Goal: Transaction & Acquisition: Subscribe to service/newsletter

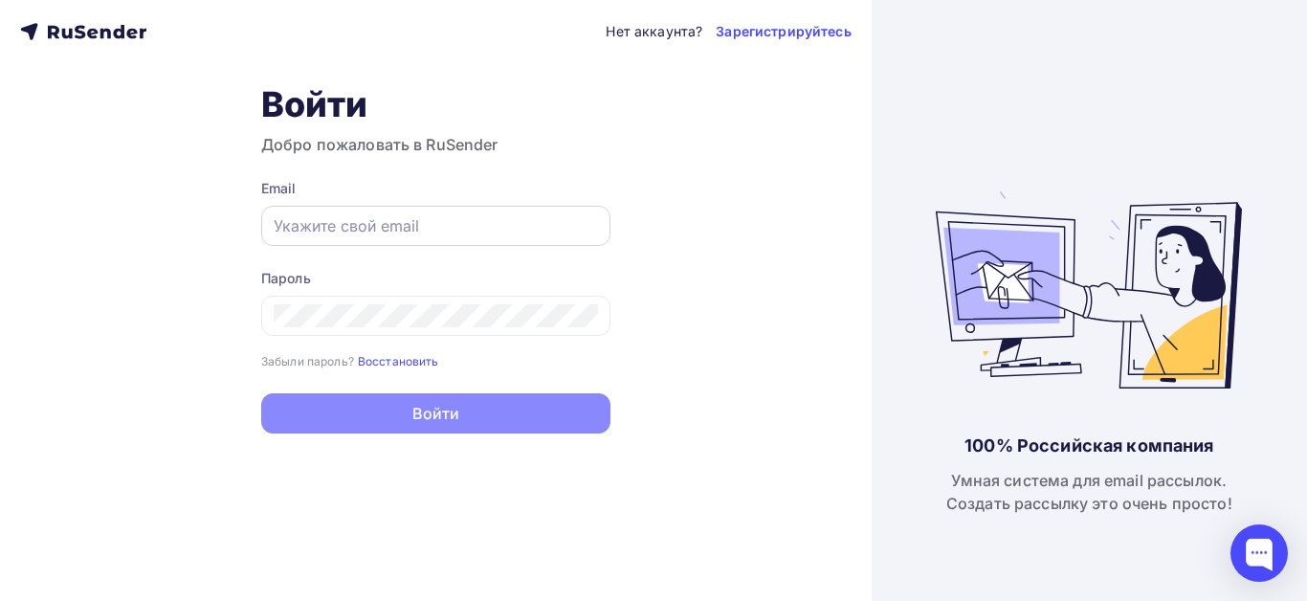
click at [391, 232] on input "text" at bounding box center [436, 225] width 324 height 23
type input "[EMAIL_ADDRESS][DOMAIN_NAME]"
click at [797, 29] on link "Зарегистрируйтесь" at bounding box center [783, 31] width 135 height 19
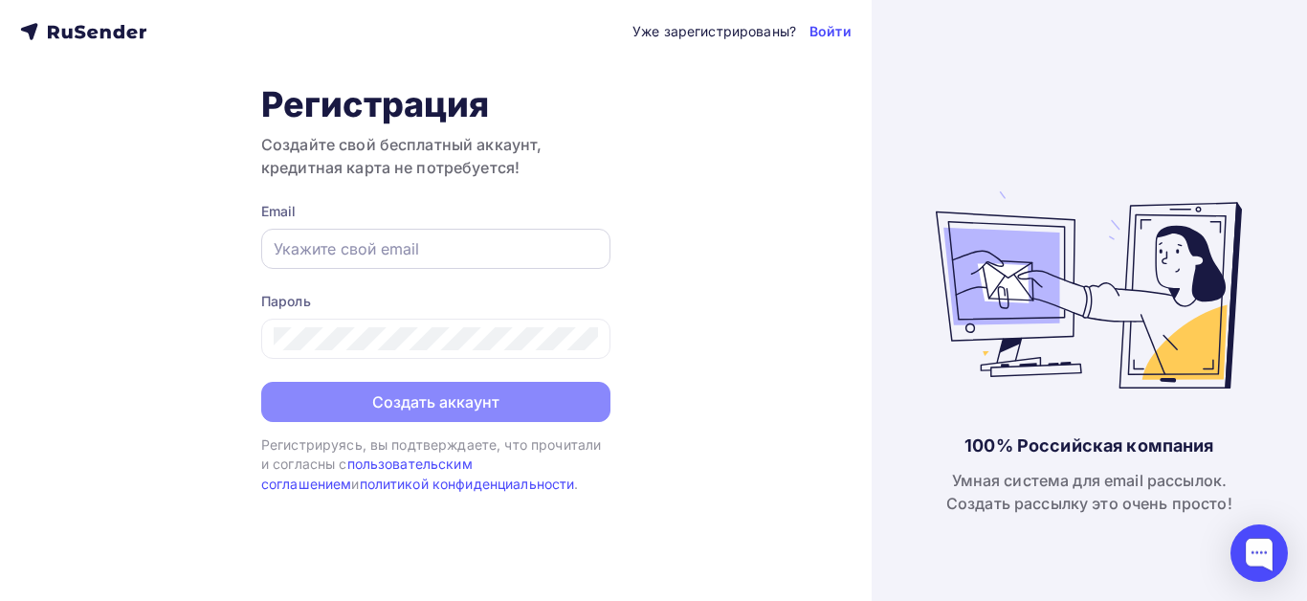
click at [449, 232] on div at bounding box center [435, 249] width 349 height 40
click at [366, 249] on input "text" at bounding box center [436, 248] width 324 height 23
type input "[EMAIL_ADDRESS][DOMAIN_NAME]"
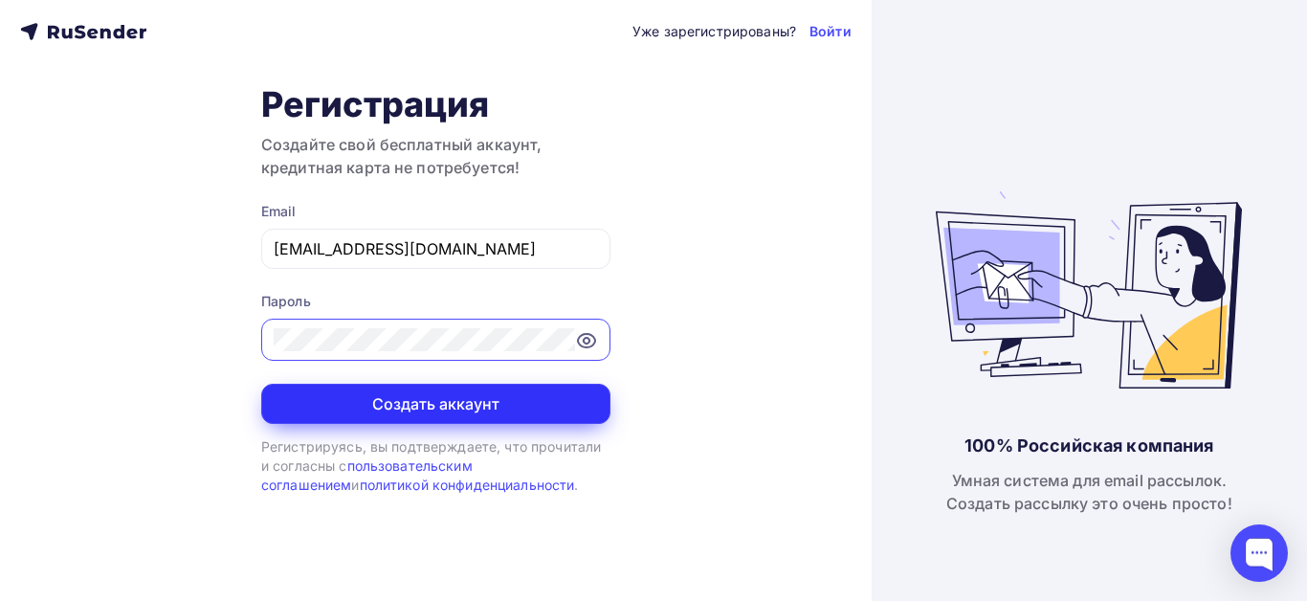
click at [417, 394] on button "Создать аккаунт" at bounding box center [435, 404] width 349 height 40
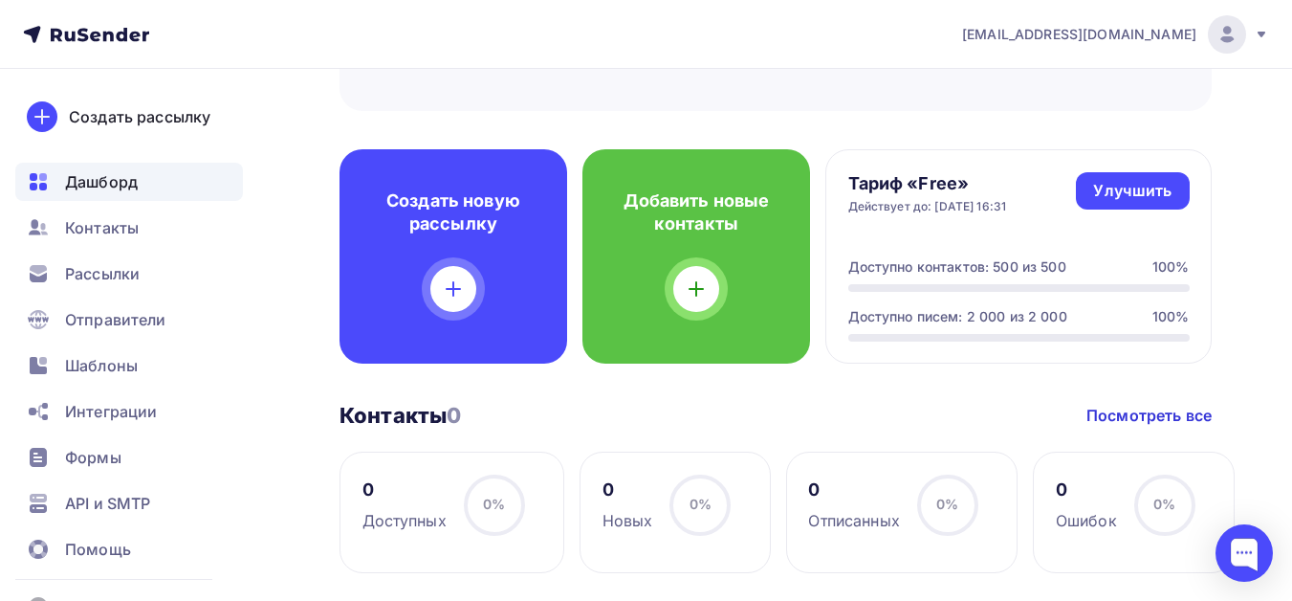
scroll to position [287, 0]
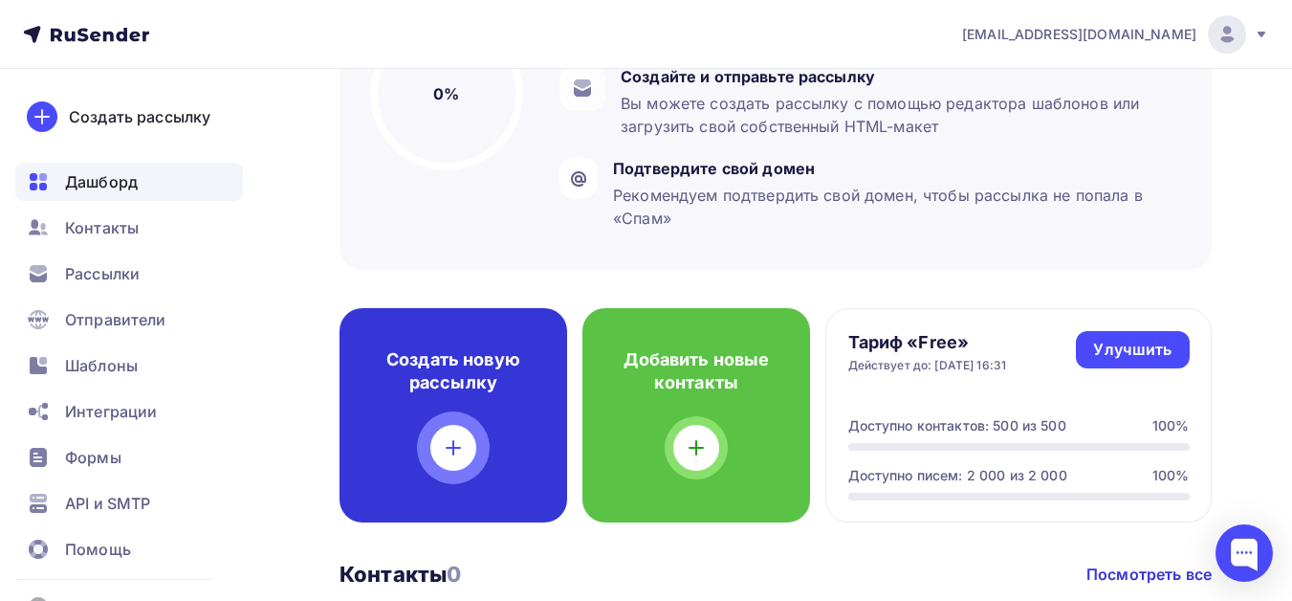
click at [460, 448] on icon at bounding box center [453, 448] width 13 height 0
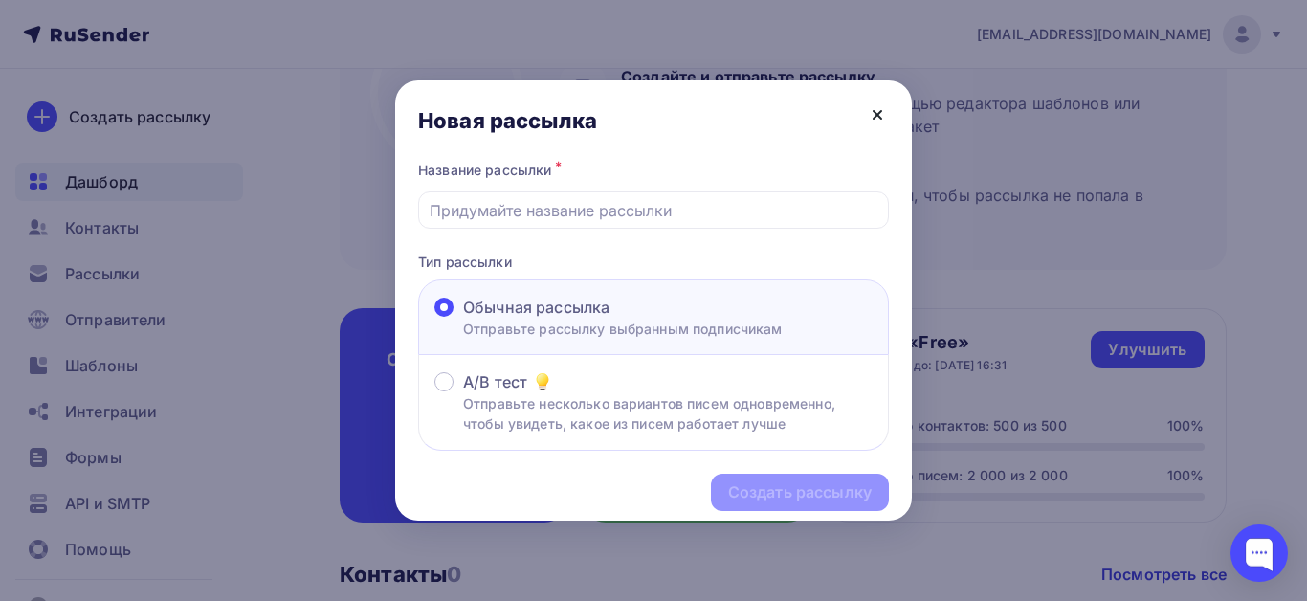
click at [878, 121] on icon at bounding box center [877, 114] width 23 height 23
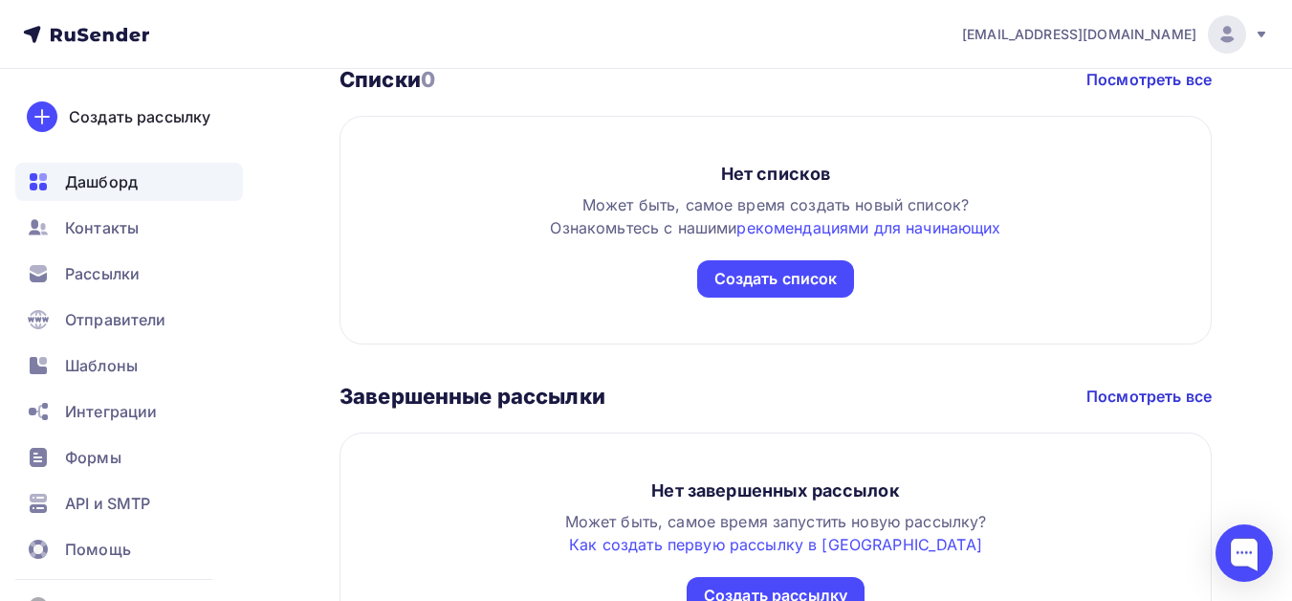
scroll to position [1128, 0]
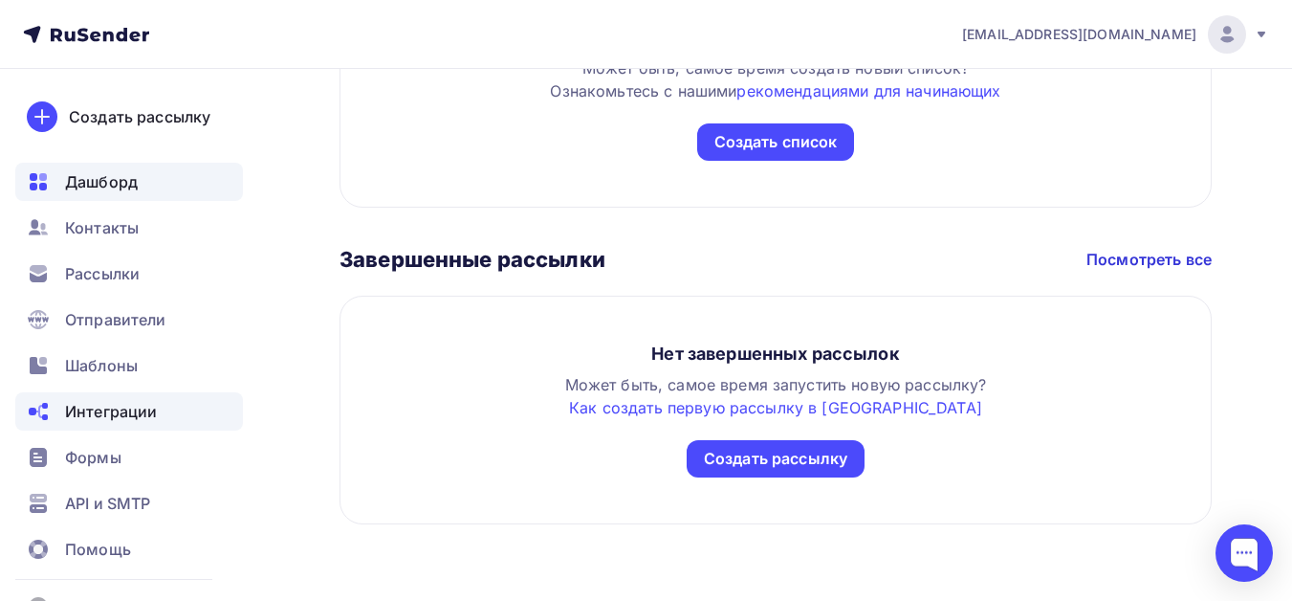
click at [105, 409] on span "Интеграции" at bounding box center [111, 411] width 92 height 23
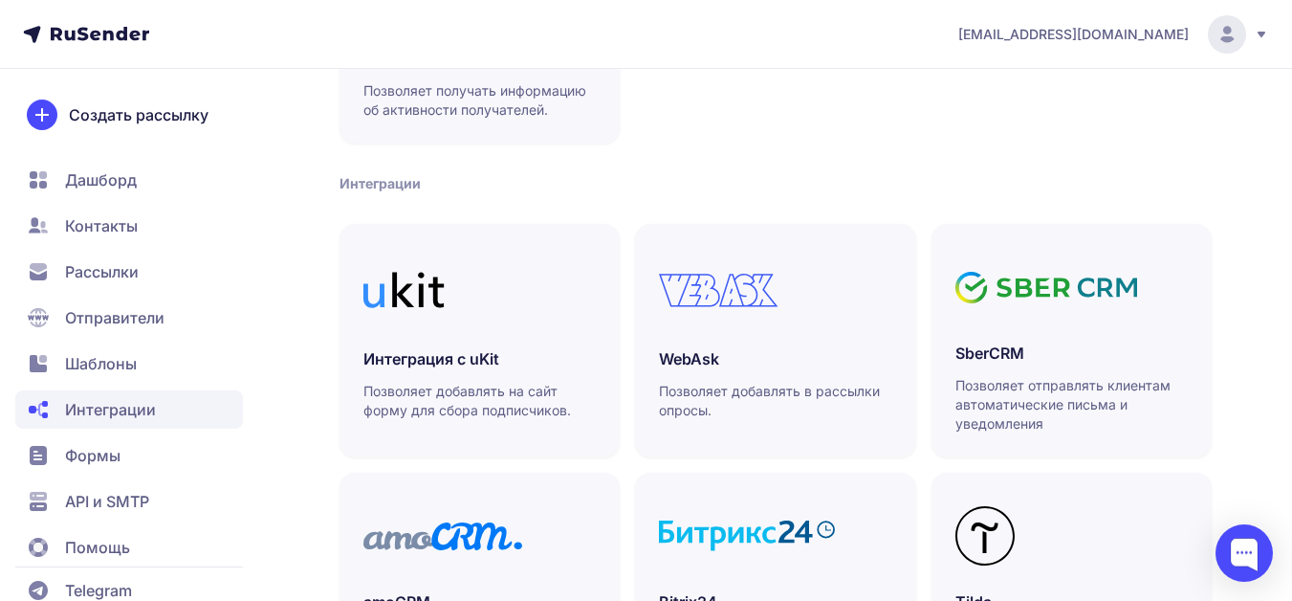
scroll to position [383, 0]
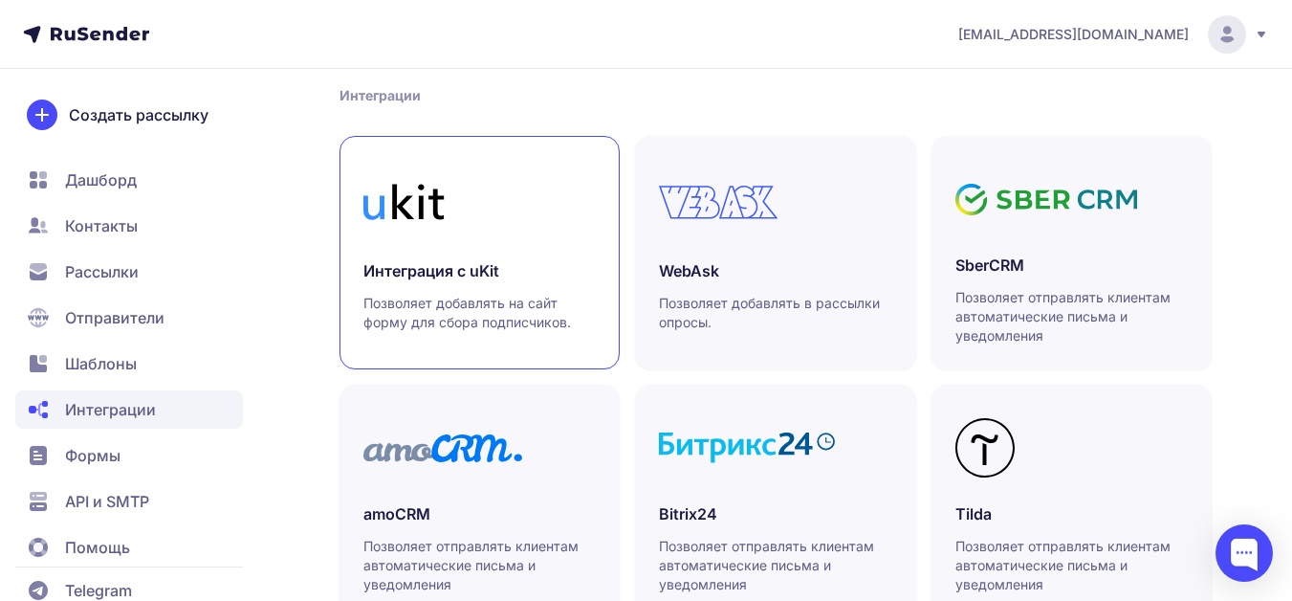
click at [481, 311] on p "Позволяет добавлять на сайт форму для сбора подписчиков." at bounding box center [480, 313] width 232 height 38
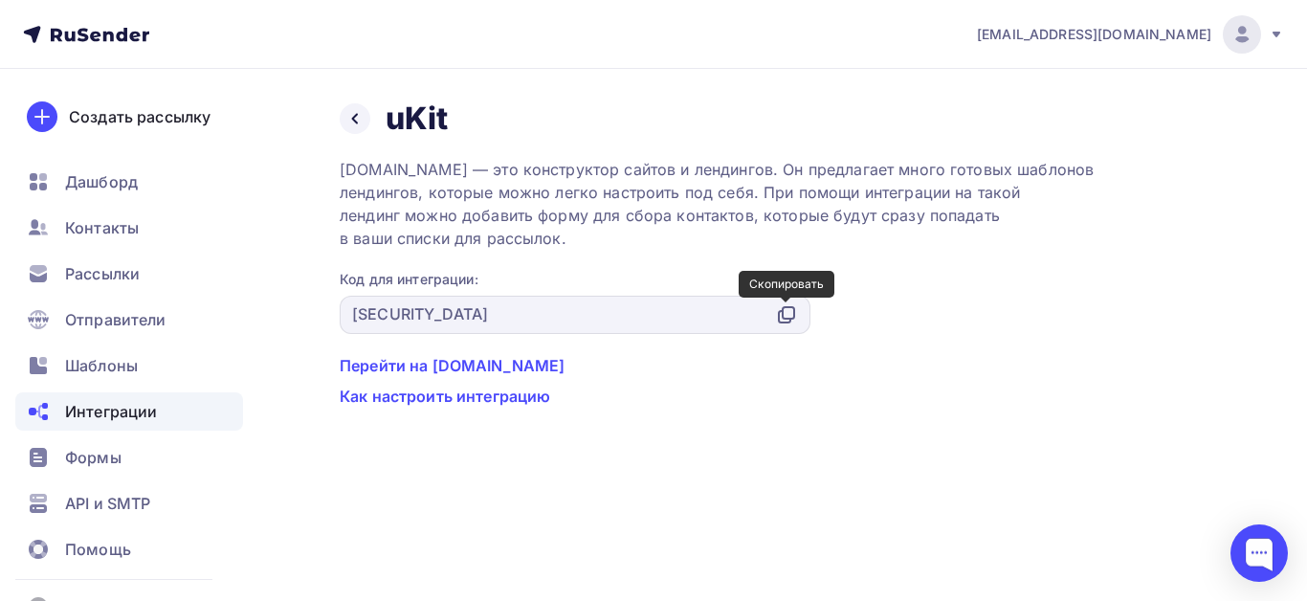
click at [785, 319] on icon at bounding box center [788, 312] width 11 height 11
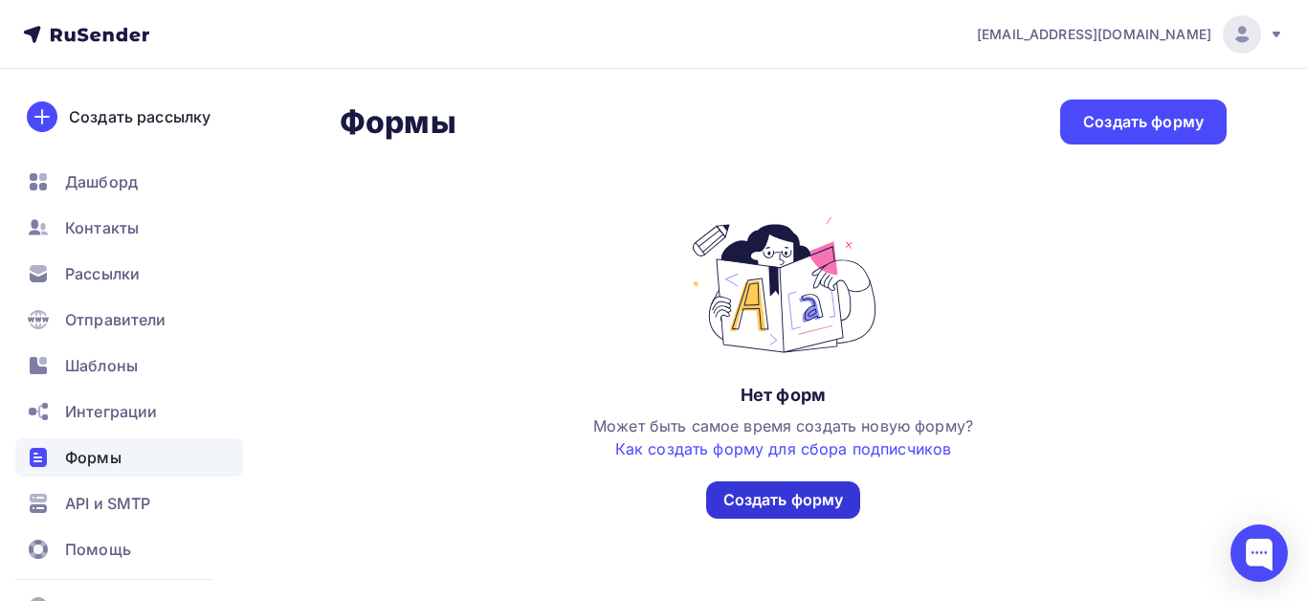
click at [775, 496] on div "Создать форму" at bounding box center [783, 500] width 121 height 22
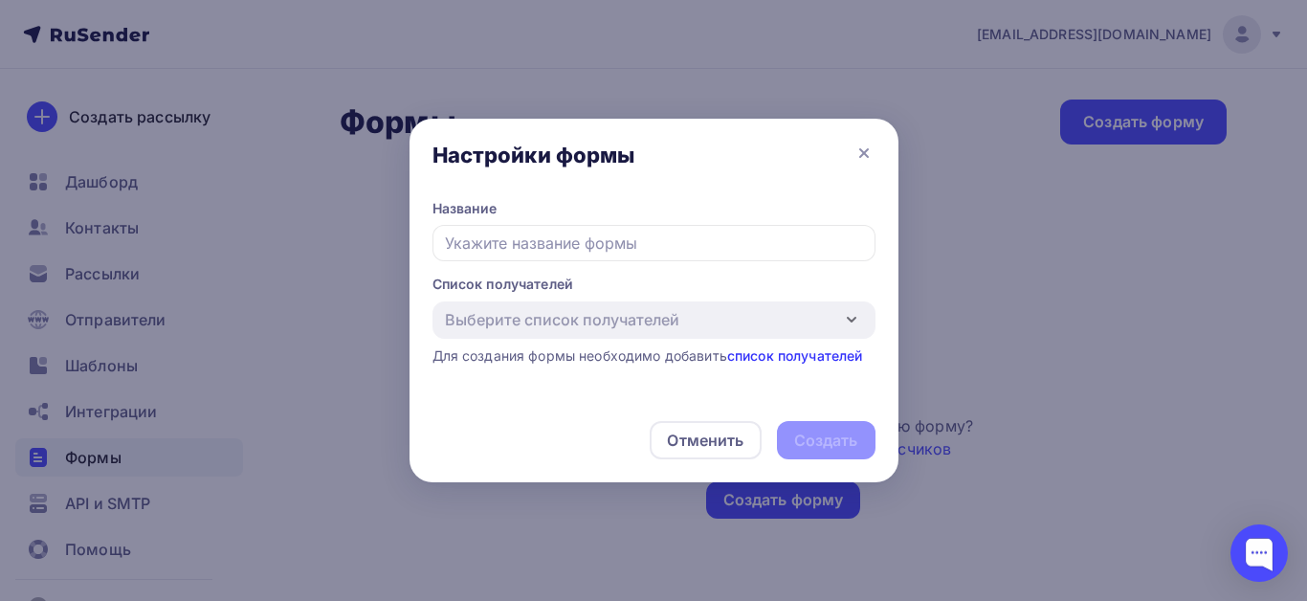
click at [811, 359] on div "Выберите список получателей Добавить список Для создания формы необходимо добав…" at bounding box center [653, 333] width 443 height 64
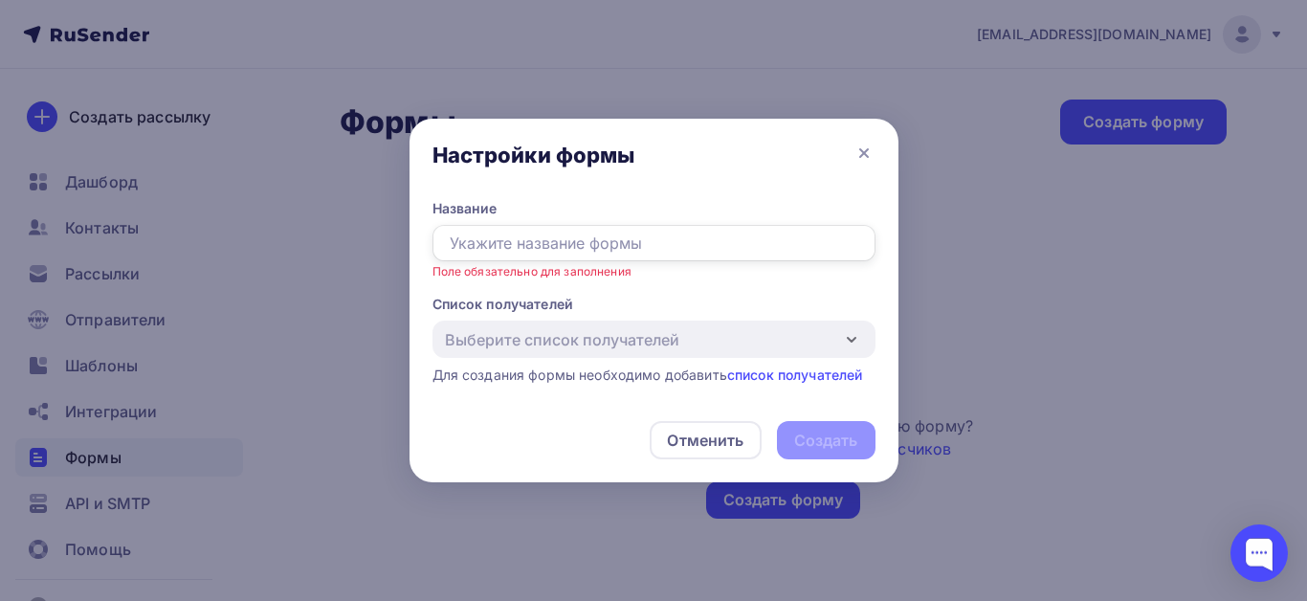
click at [601, 245] on input "text" at bounding box center [653, 243] width 443 height 36
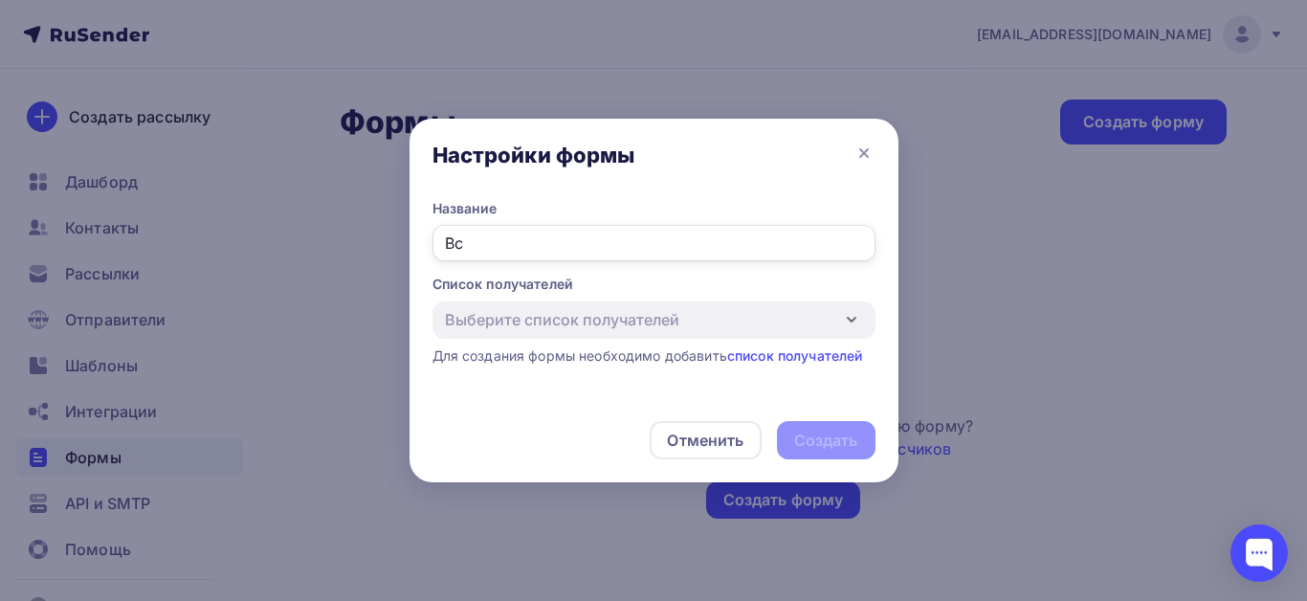
type input "В"
type input "Свежие новости компании"
click at [776, 351] on link "список получателей" at bounding box center [795, 355] width 136 height 16
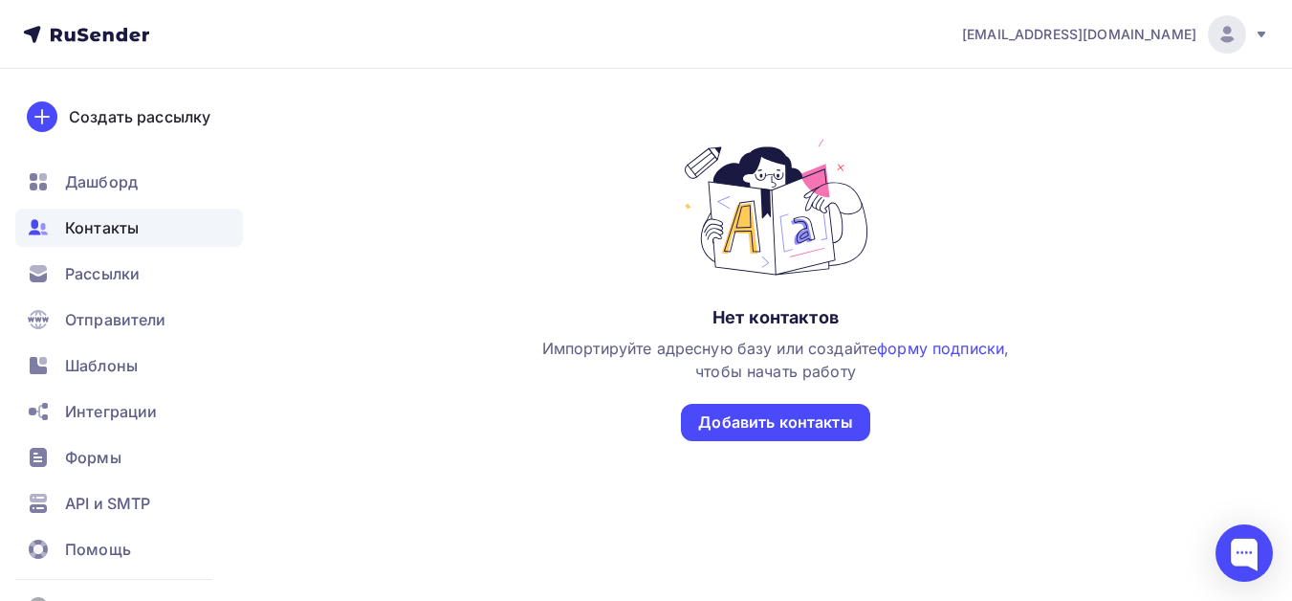
scroll to position [182, 0]
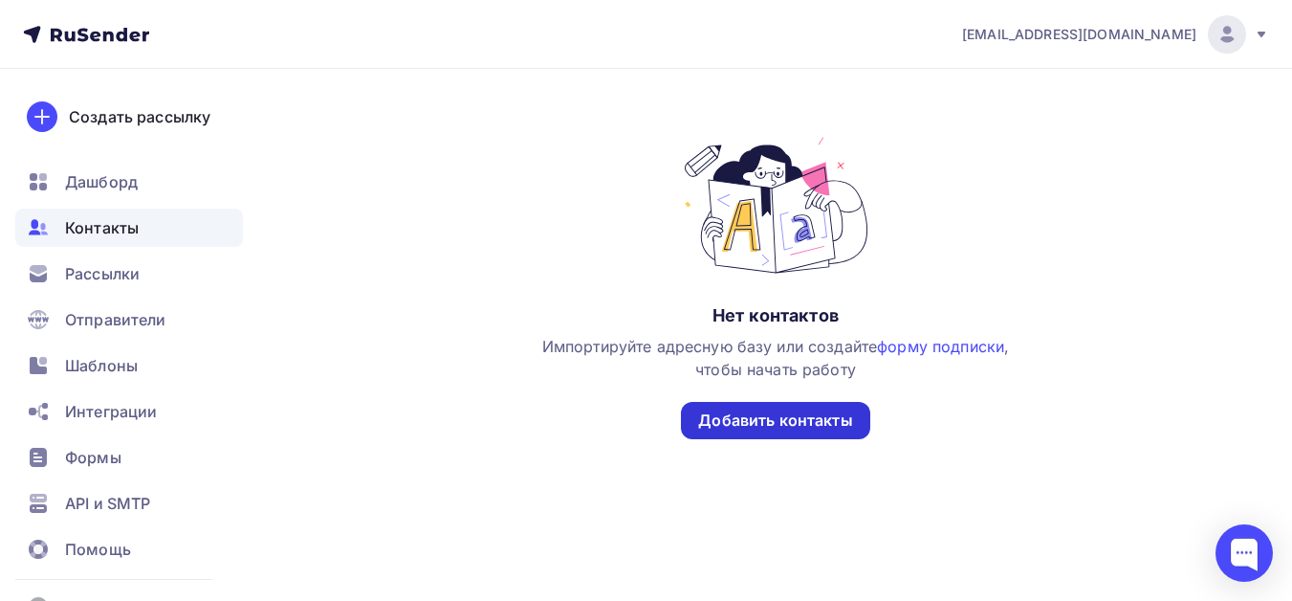
click at [785, 412] on div "Добавить контакты" at bounding box center [775, 420] width 154 height 22
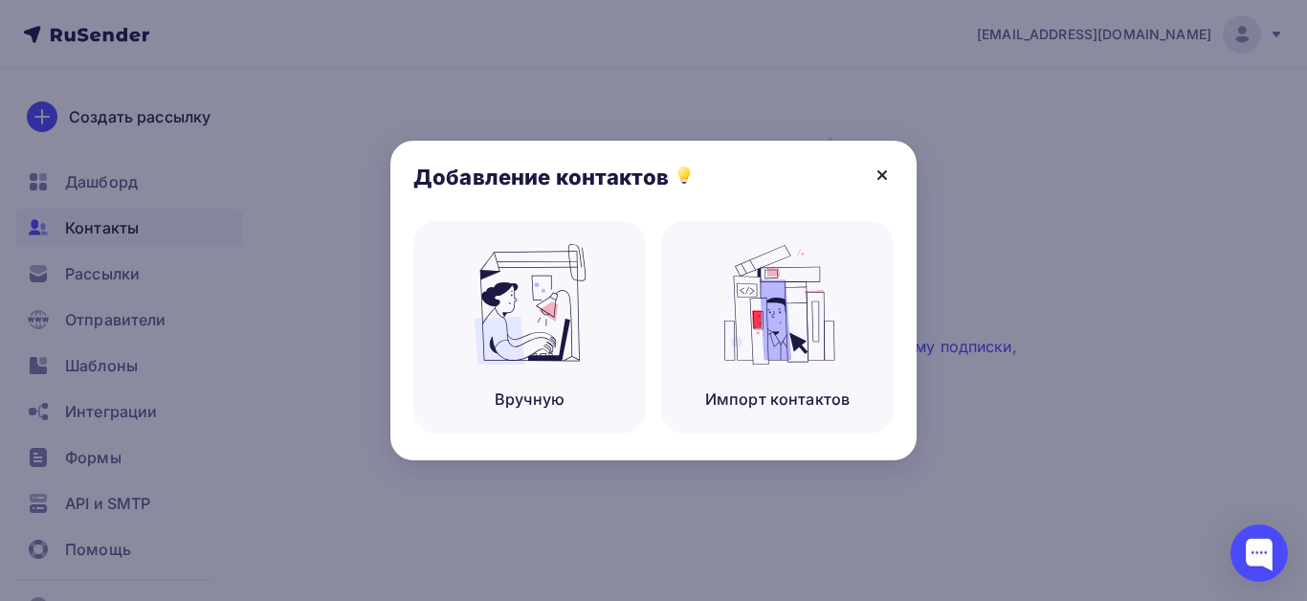
click at [880, 176] on icon at bounding box center [882, 175] width 8 height 8
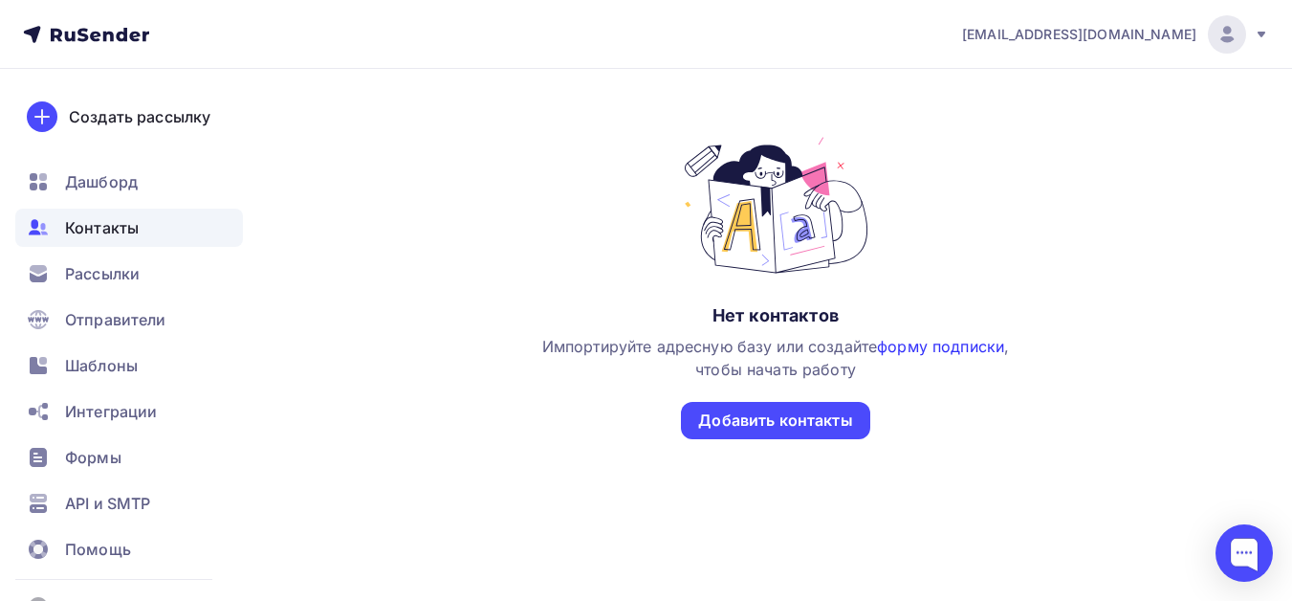
click at [919, 343] on link "форму подписки" at bounding box center [940, 346] width 127 height 19
click at [108, 462] on span "Формы" at bounding box center [93, 457] width 56 height 23
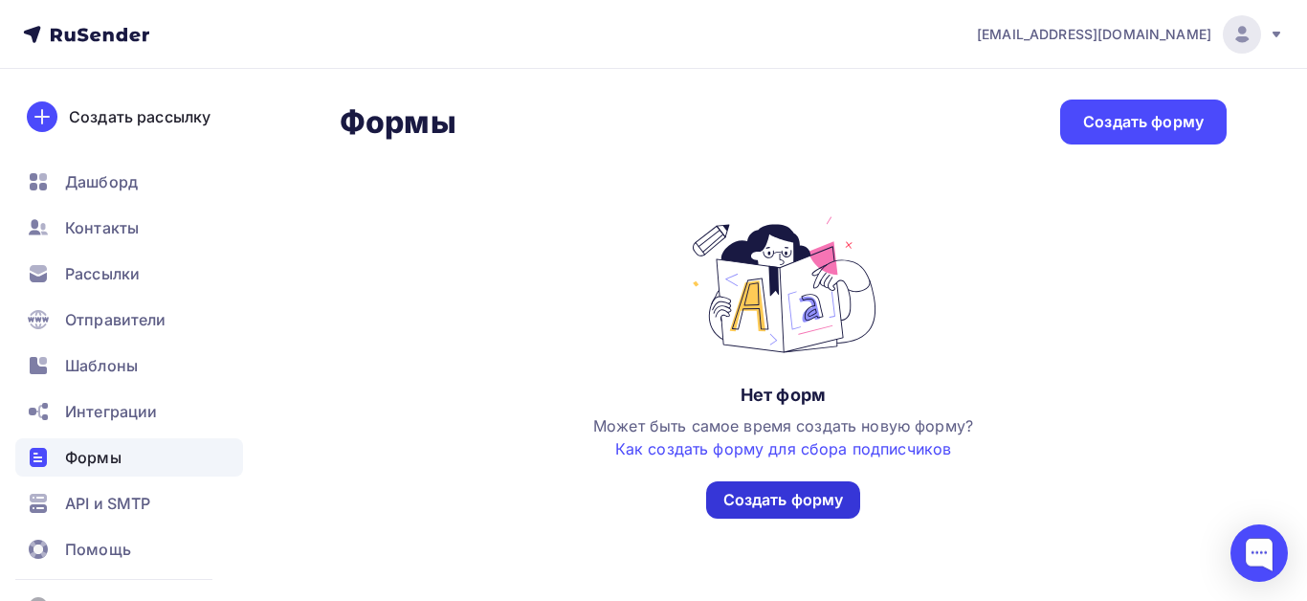
click at [833, 496] on div "Создать форму" at bounding box center [783, 500] width 121 height 22
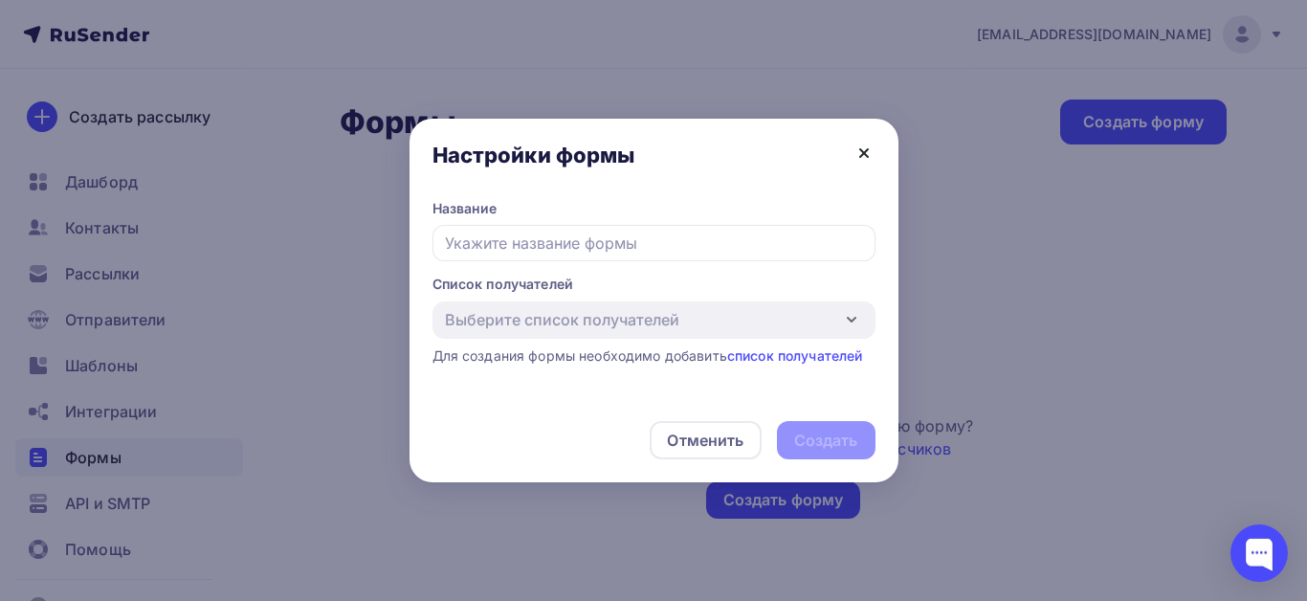
click at [859, 159] on icon at bounding box center [863, 153] width 23 height 23
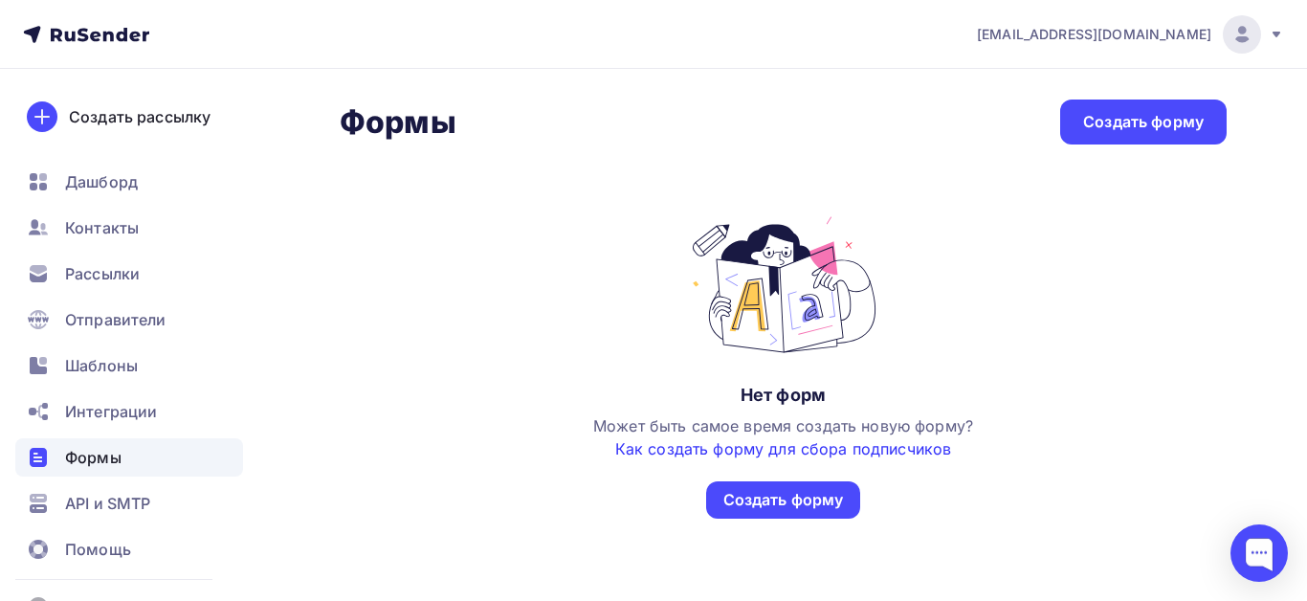
click at [863, 452] on link "Как создать форму для сбора подписчиков" at bounding box center [783, 448] width 336 height 19
click at [821, 499] on div "Создать форму" at bounding box center [783, 500] width 121 height 22
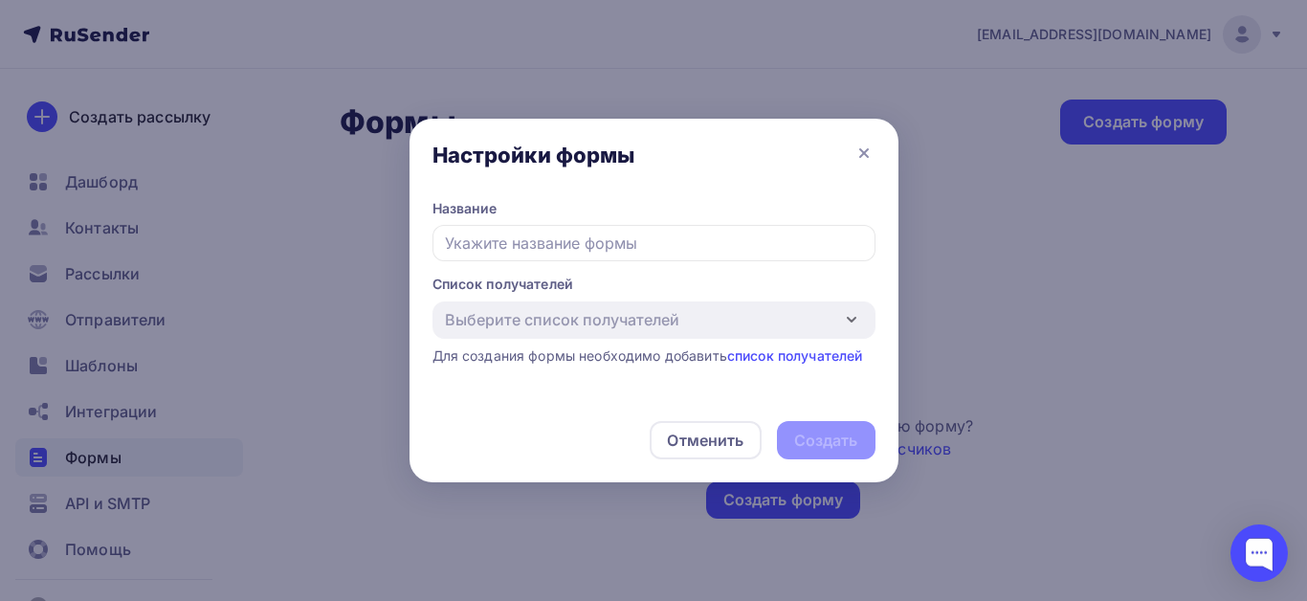
click at [696, 245] on input "text" at bounding box center [653, 243] width 443 height 36
type input "Свежие новости компании"
click at [776, 358] on link "список получателей" at bounding box center [795, 355] width 136 height 16
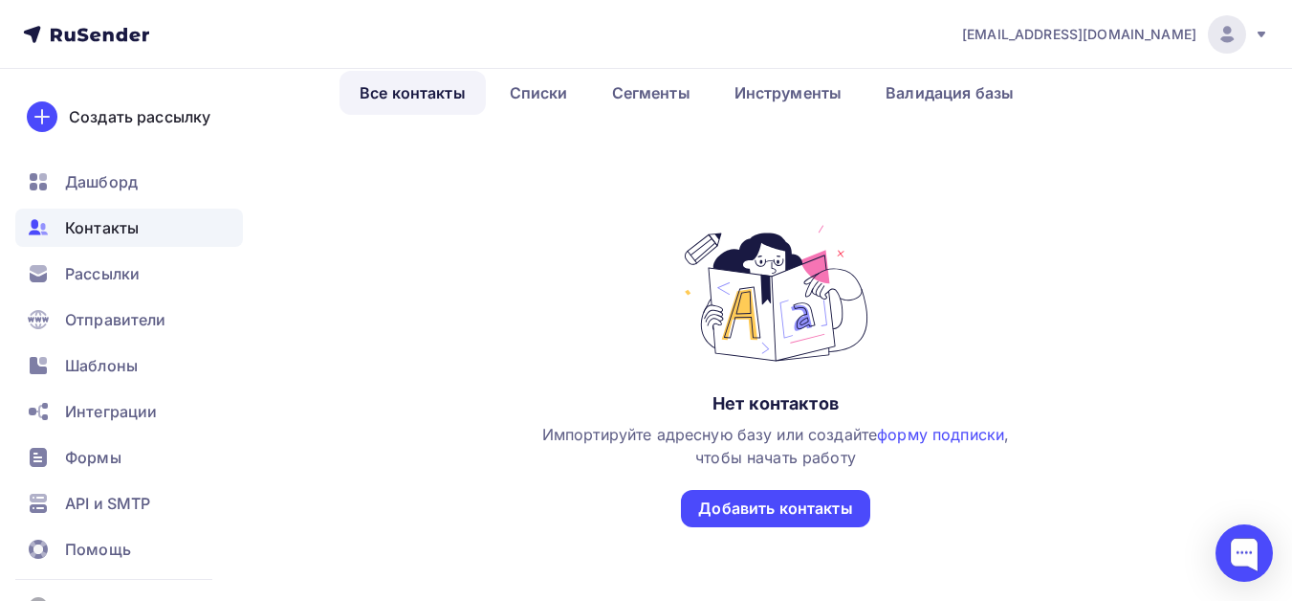
scroll to position [182, 0]
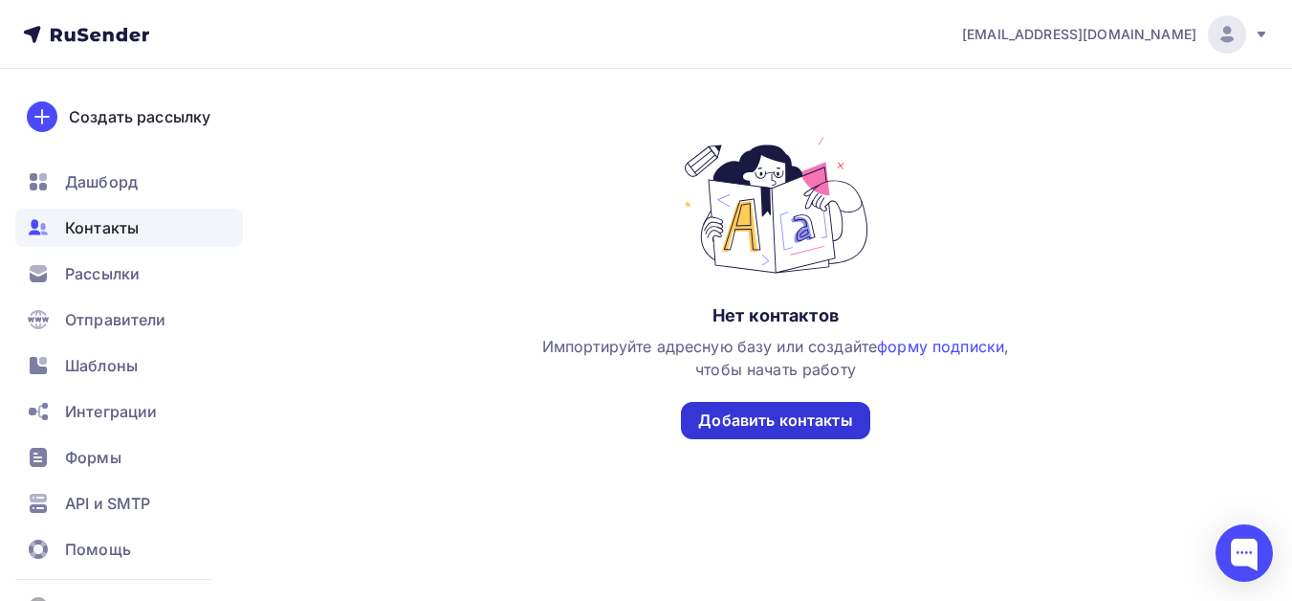
click at [806, 421] on div "Добавить контакты" at bounding box center [775, 420] width 154 height 22
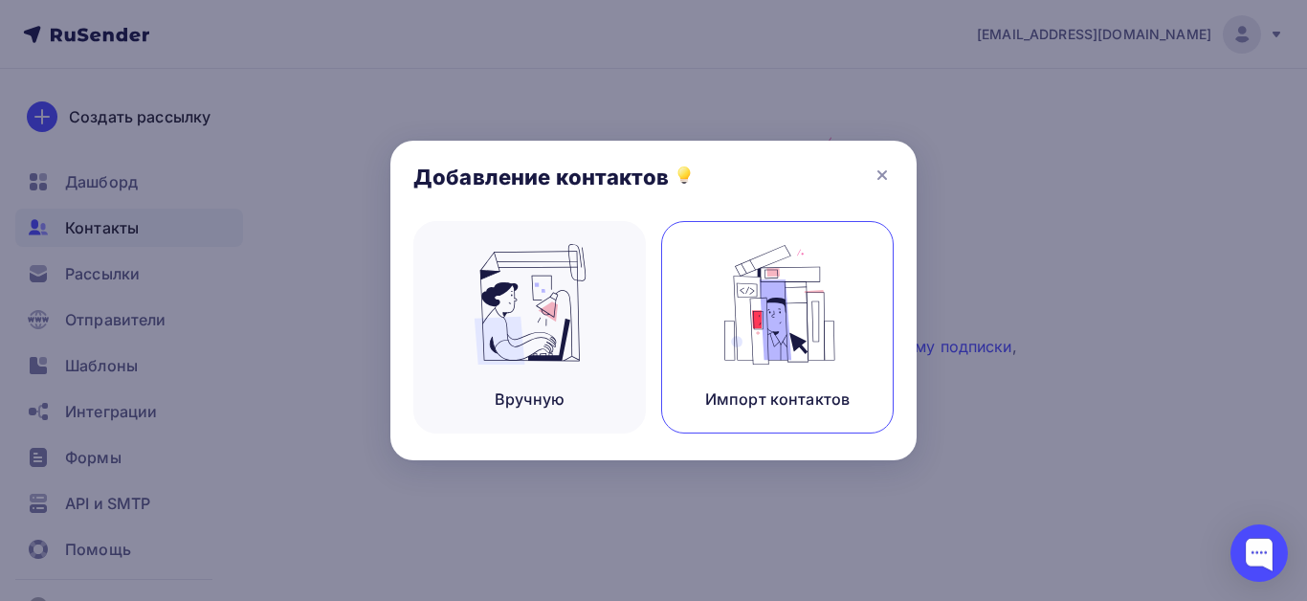
click at [802, 356] on img at bounding box center [778, 304] width 128 height 121
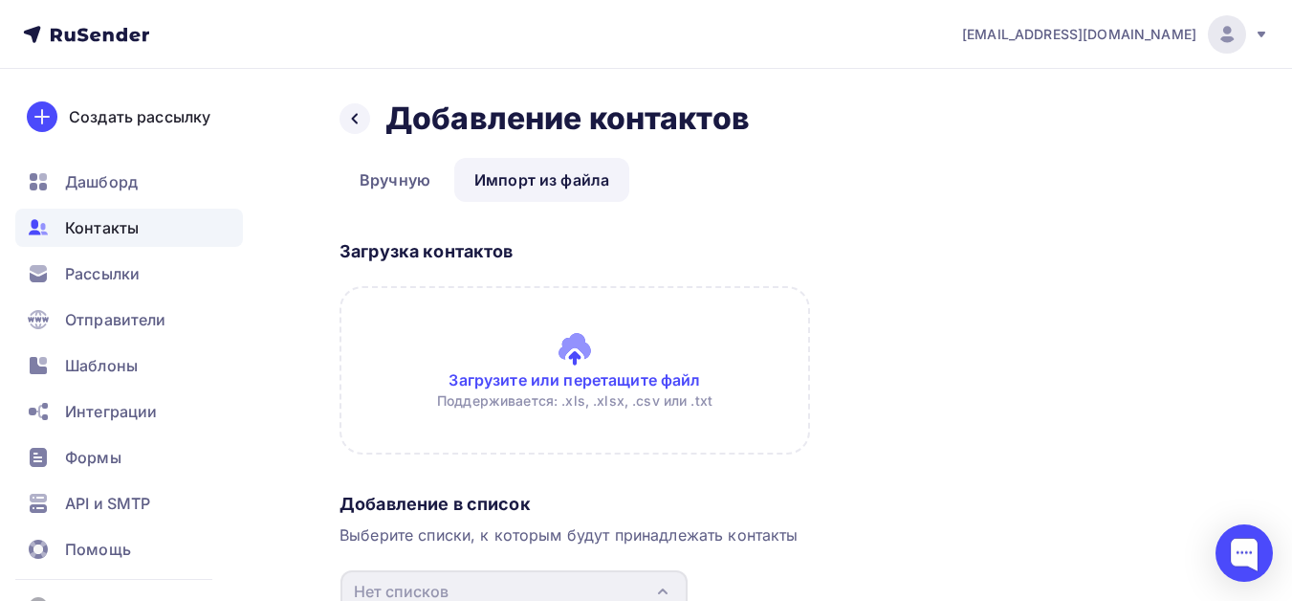
scroll to position [191, 0]
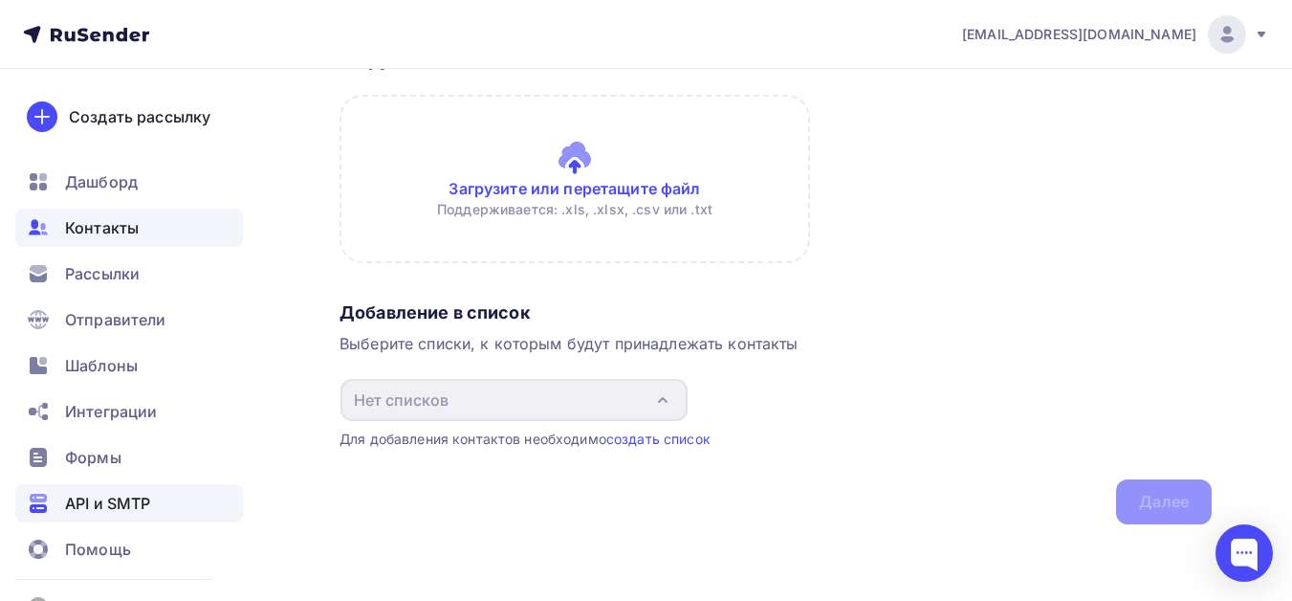
click at [105, 510] on span "API и SMTP" at bounding box center [107, 503] width 85 height 23
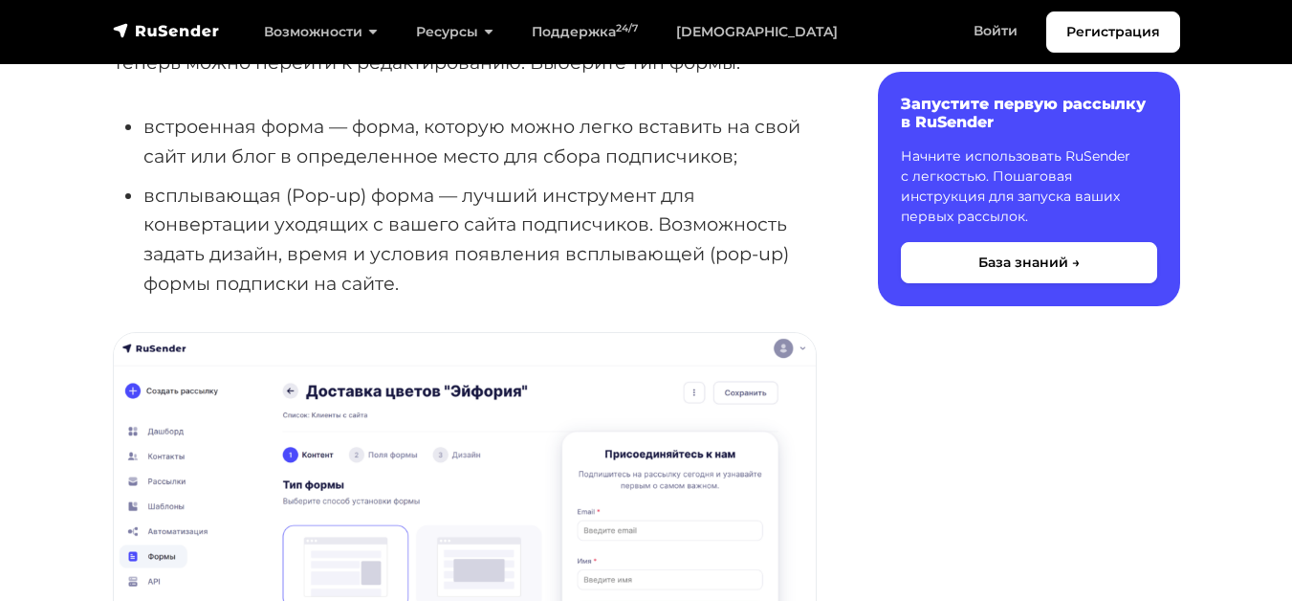
scroll to position [1818, 0]
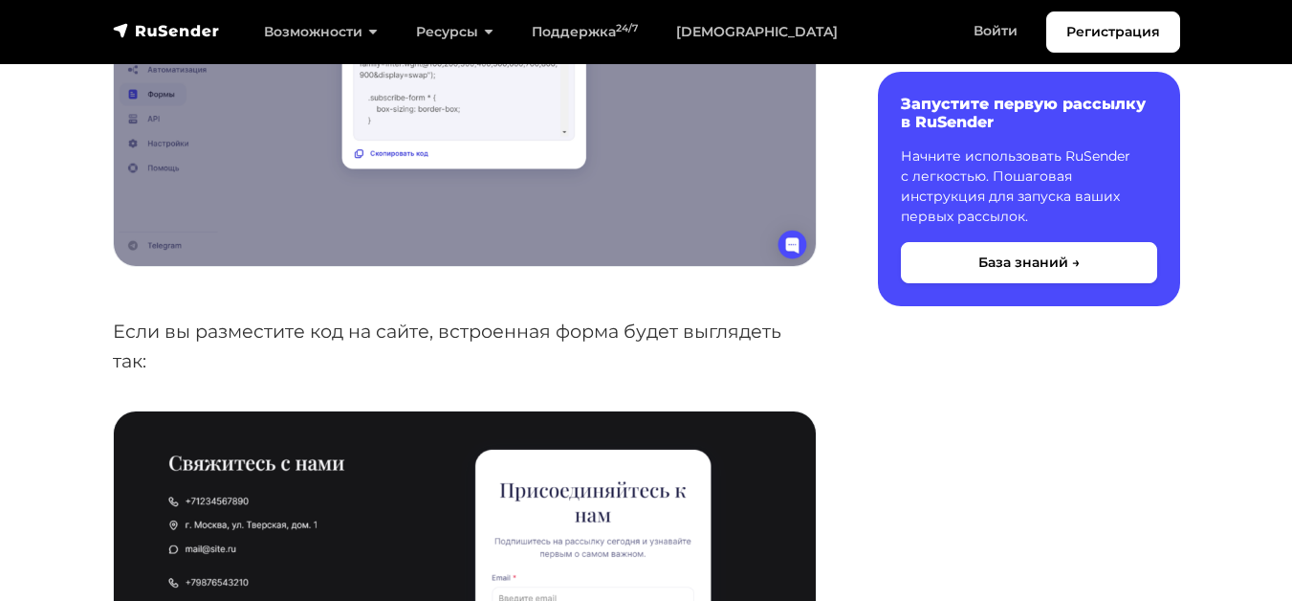
scroll to position [5357, 0]
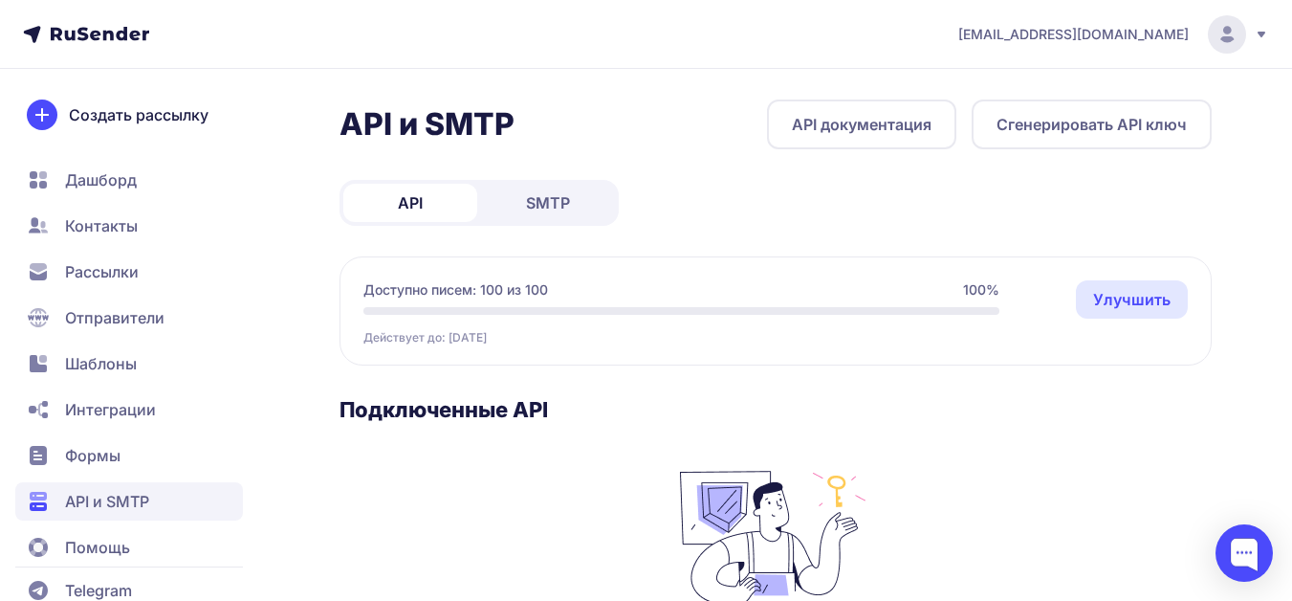
click at [99, 268] on span "Рассылки" at bounding box center [102, 271] width 74 height 23
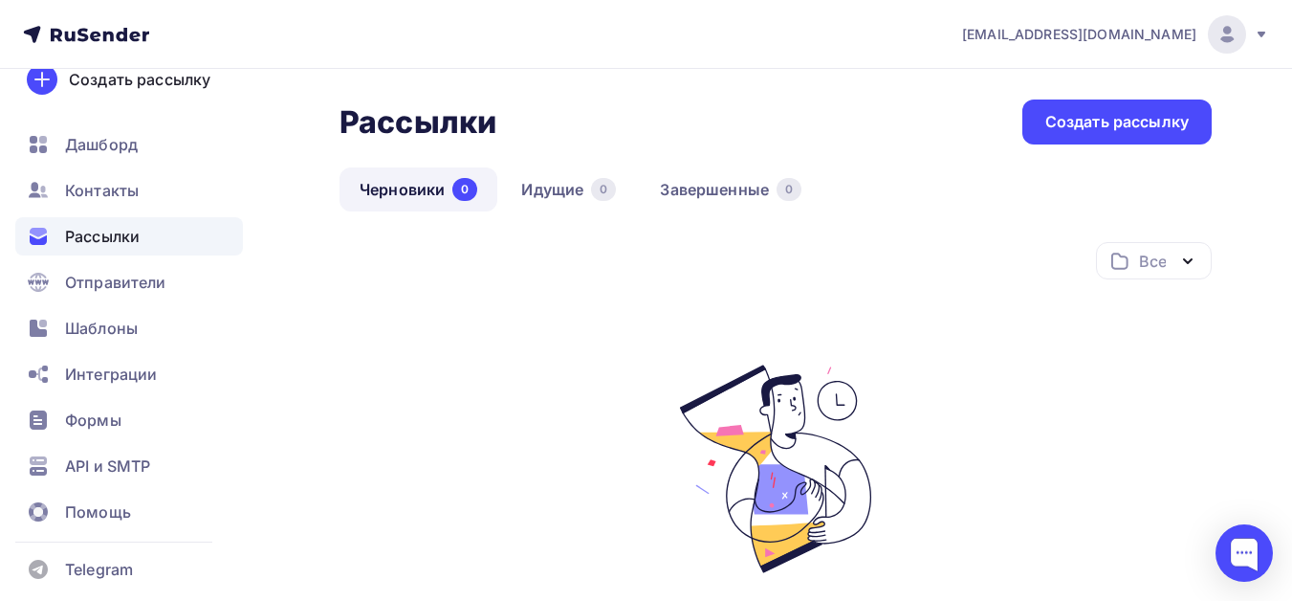
scroll to position [48, 0]
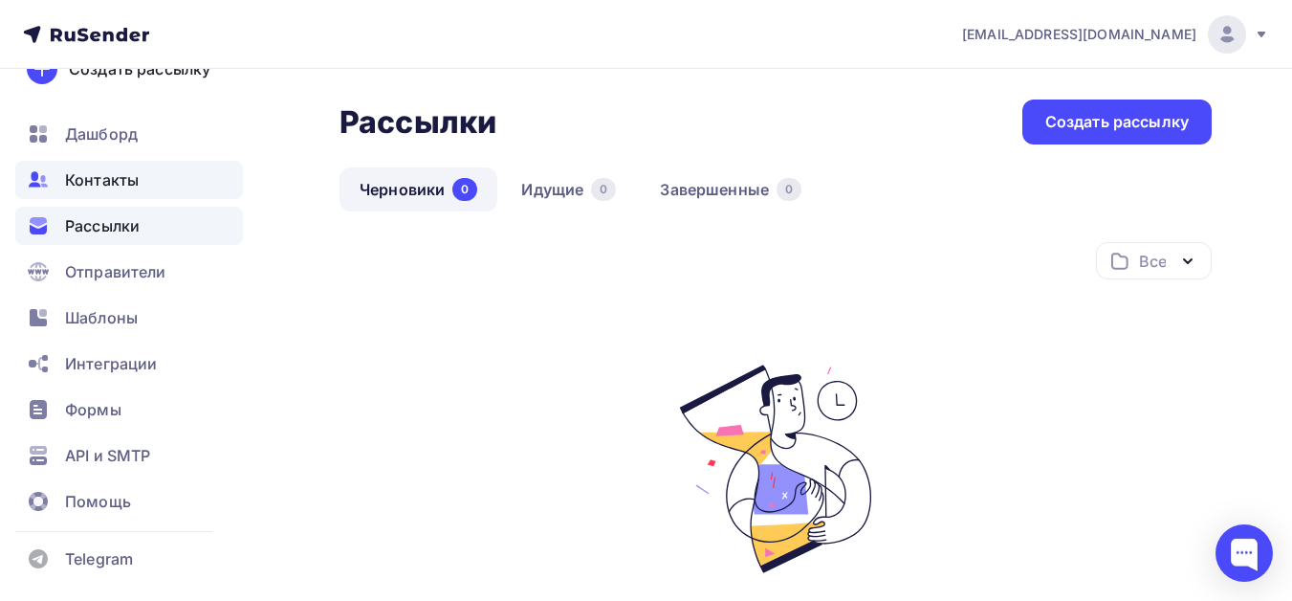
click at [127, 177] on span "Контакты" at bounding box center [102, 179] width 74 height 23
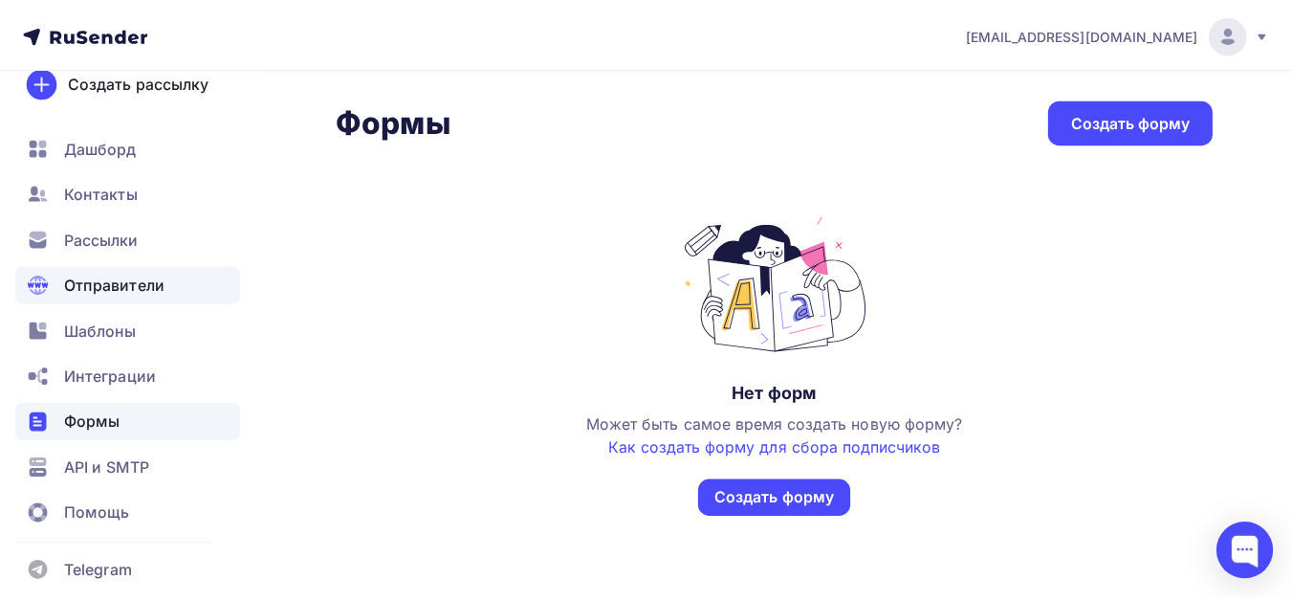
scroll to position [48, 0]
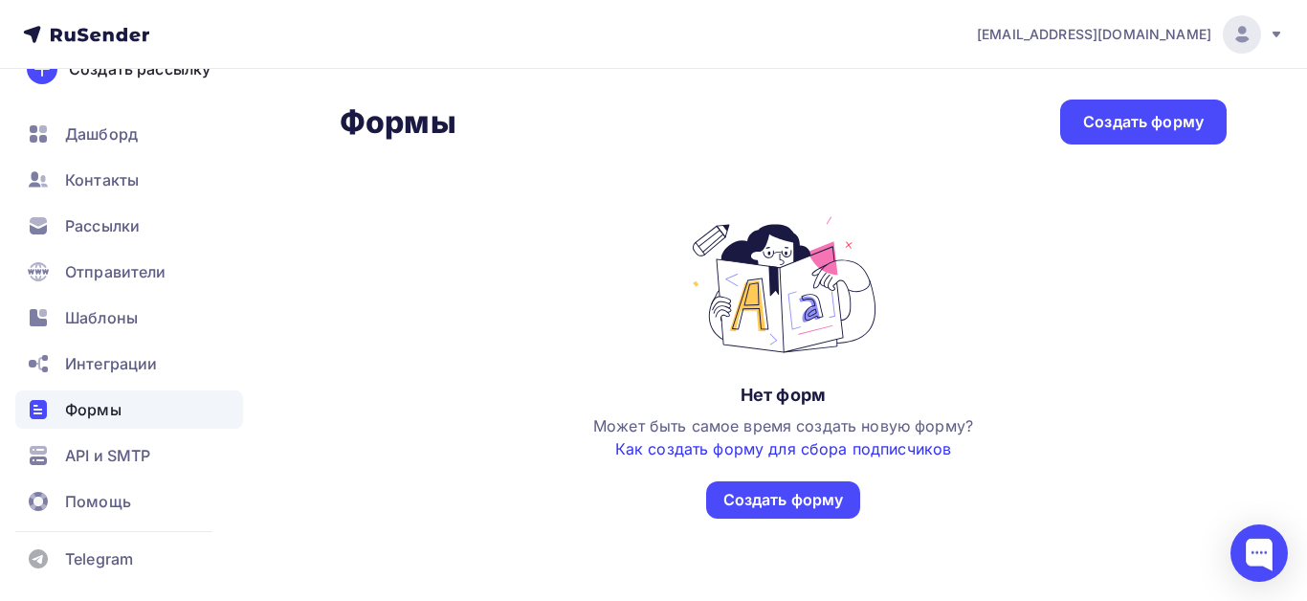
click at [796, 452] on link "Как создать форму для сбора подписчиков" at bounding box center [783, 448] width 336 height 19
click at [1246, 34] on img at bounding box center [1241, 34] width 23 height 23
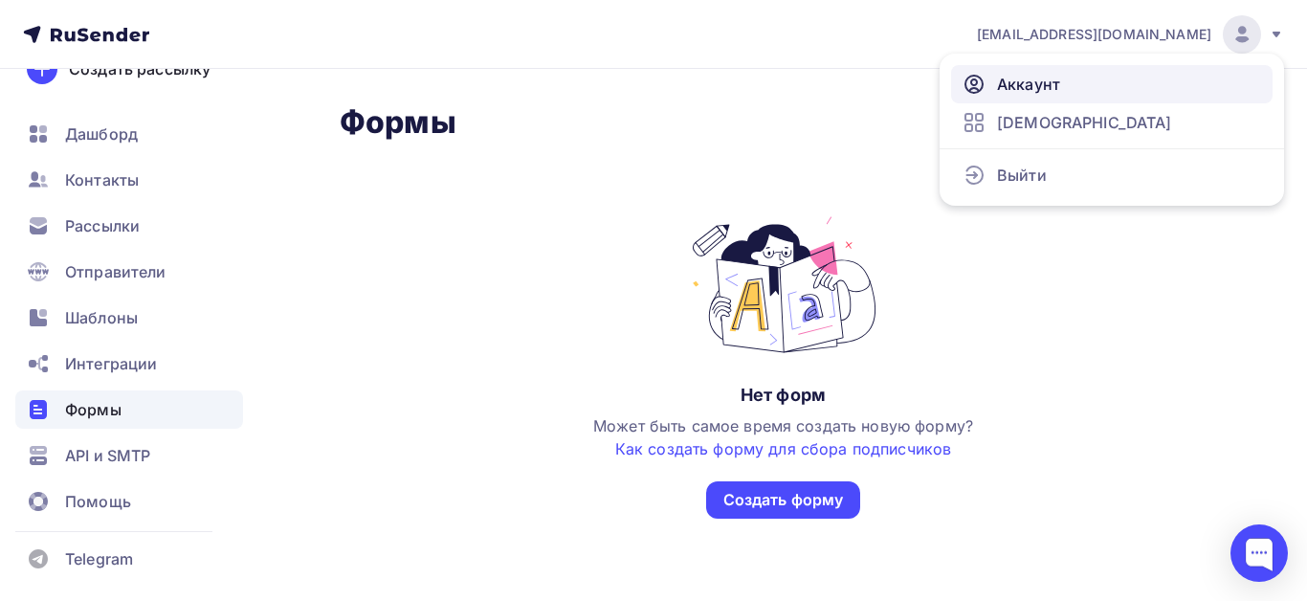
click at [1019, 77] on span "Аккаунт" at bounding box center [1028, 84] width 63 height 23
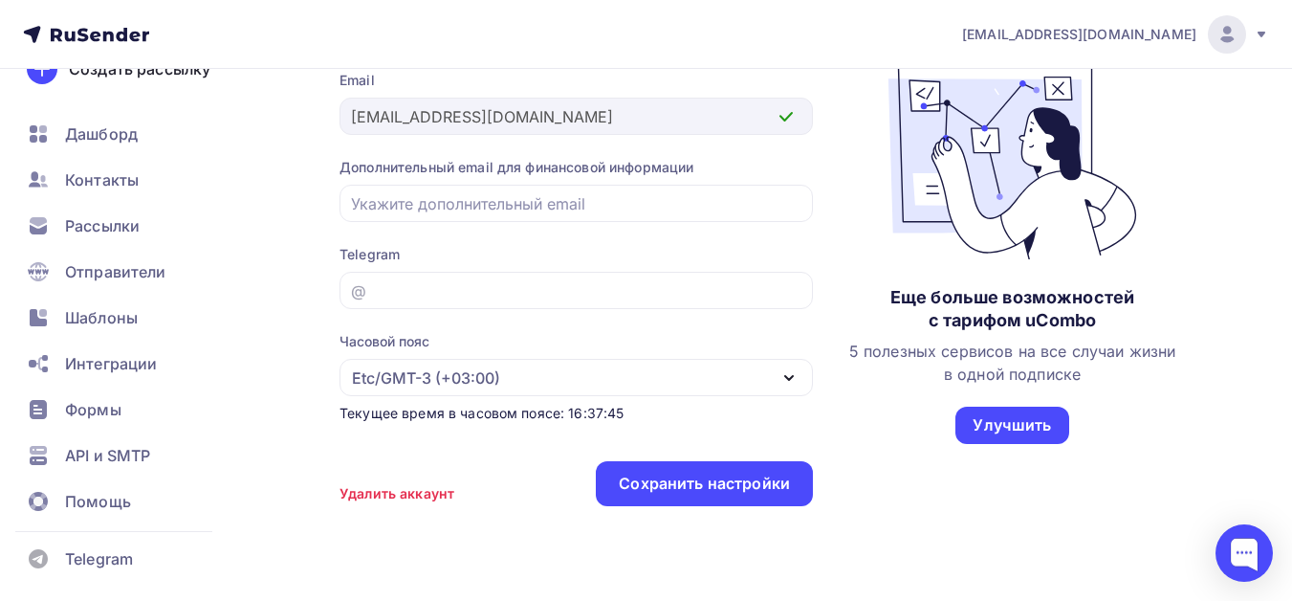
scroll to position [321, 0]
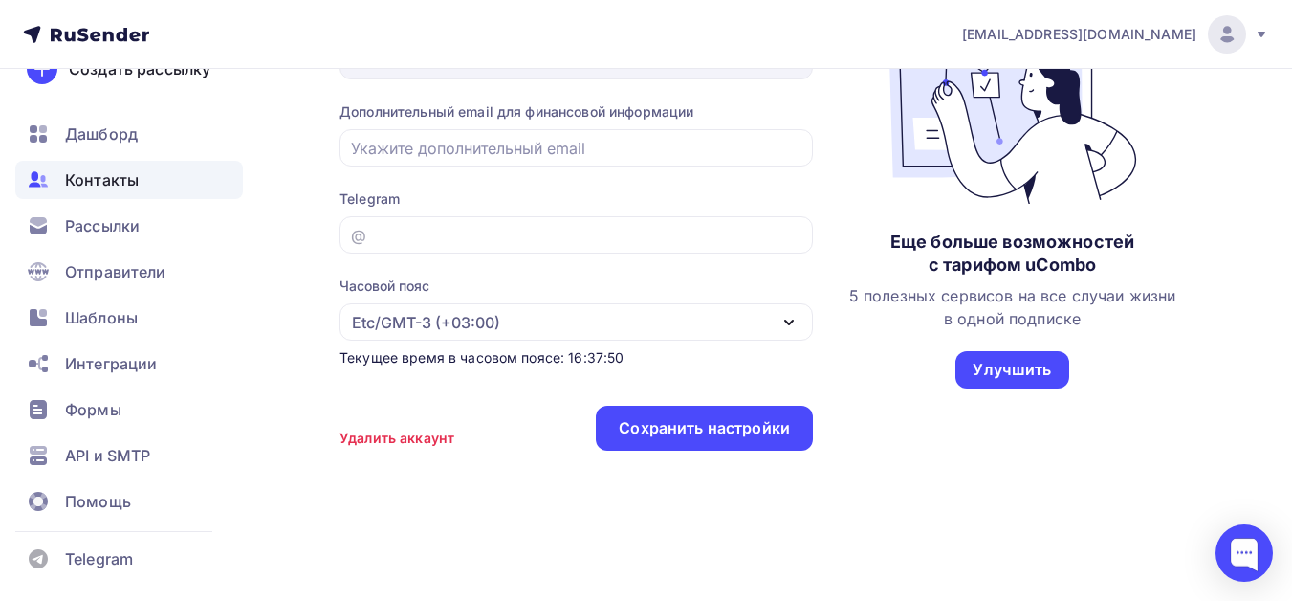
click at [103, 175] on span "Контакты" at bounding box center [102, 179] width 74 height 23
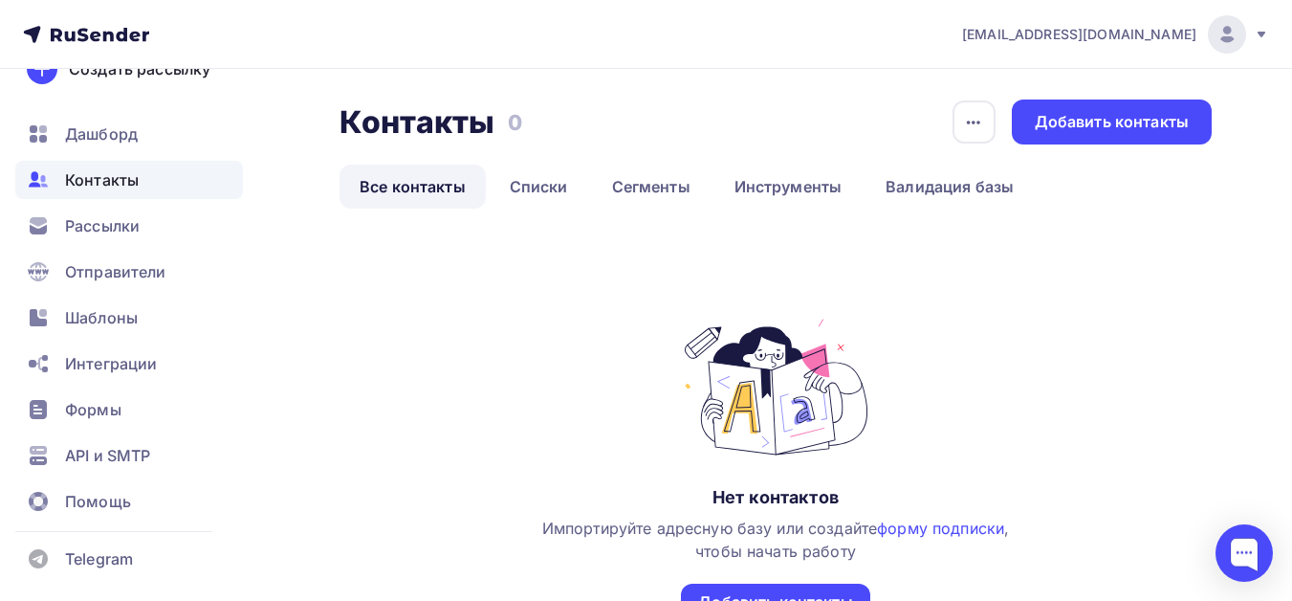
scroll to position [96, 0]
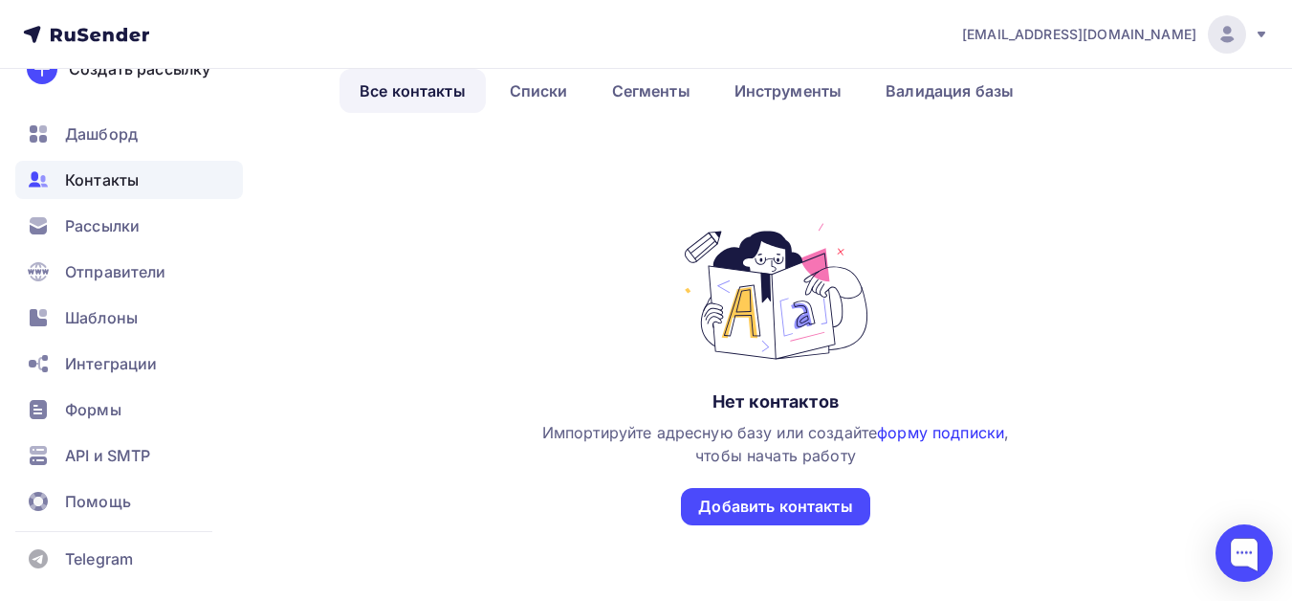
click at [962, 430] on link "форму подписки" at bounding box center [940, 432] width 127 height 19
click at [98, 410] on span "Формы" at bounding box center [93, 409] width 56 height 23
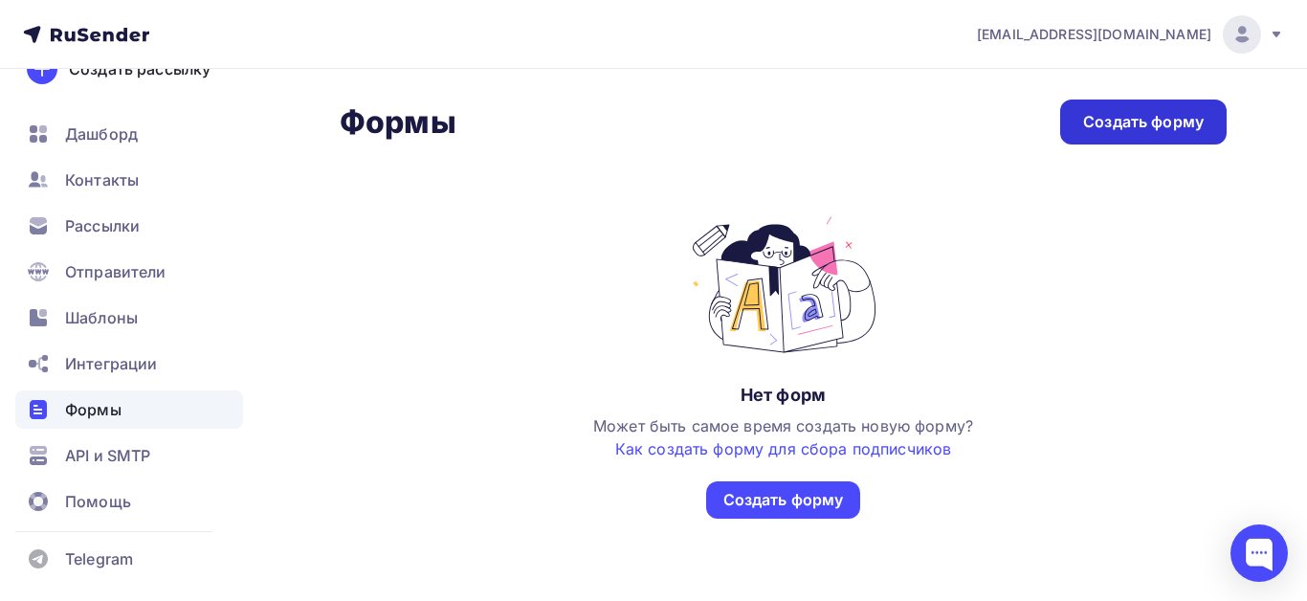
click at [1145, 124] on div "Создать форму" at bounding box center [1143, 122] width 121 height 22
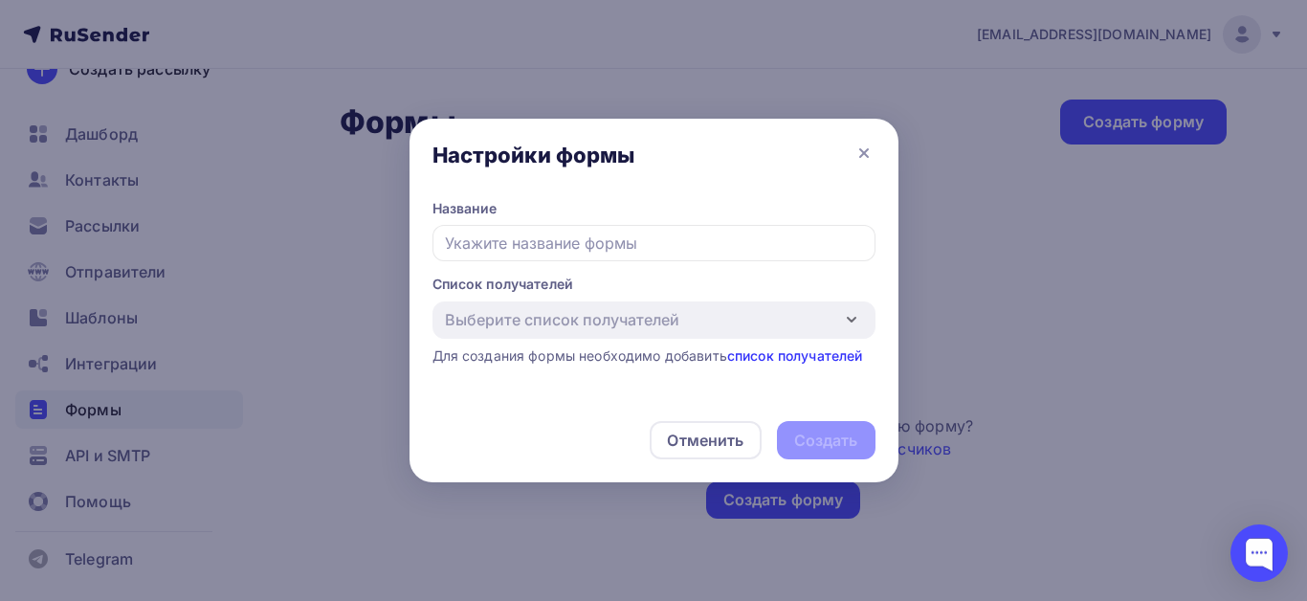
click at [798, 352] on div "Выберите список получателей Добавить список Для создания формы необходимо добав…" at bounding box center [653, 333] width 443 height 64
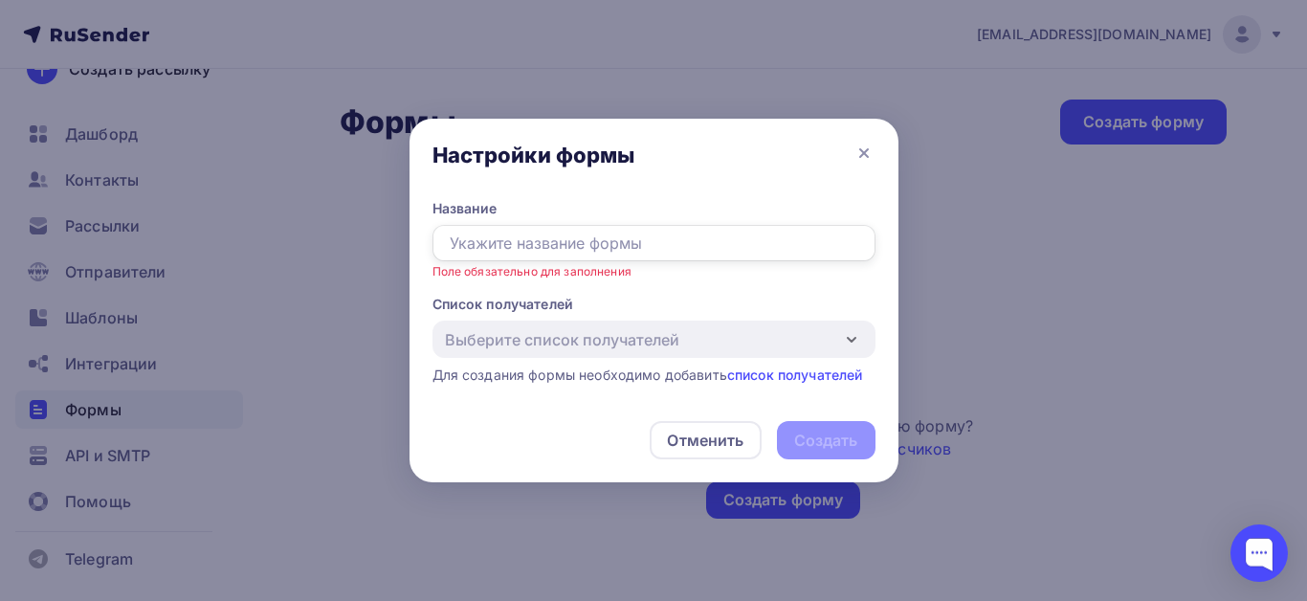
click at [727, 246] on input "text" at bounding box center [653, 243] width 443 height 36
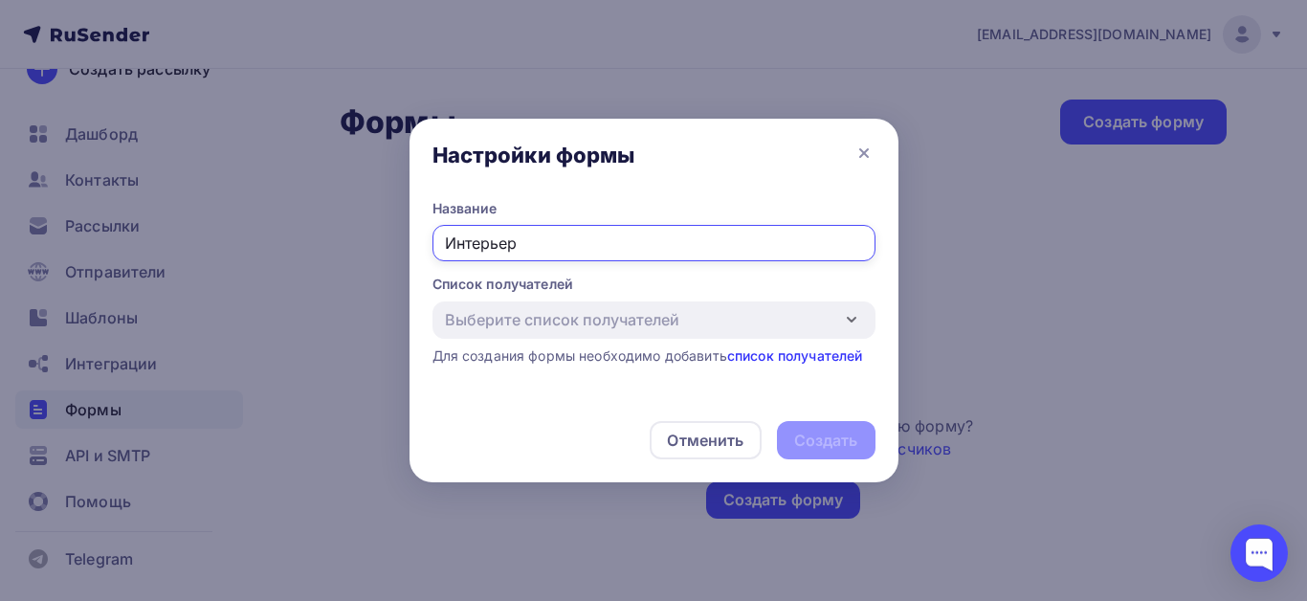
type input "Интерьер"
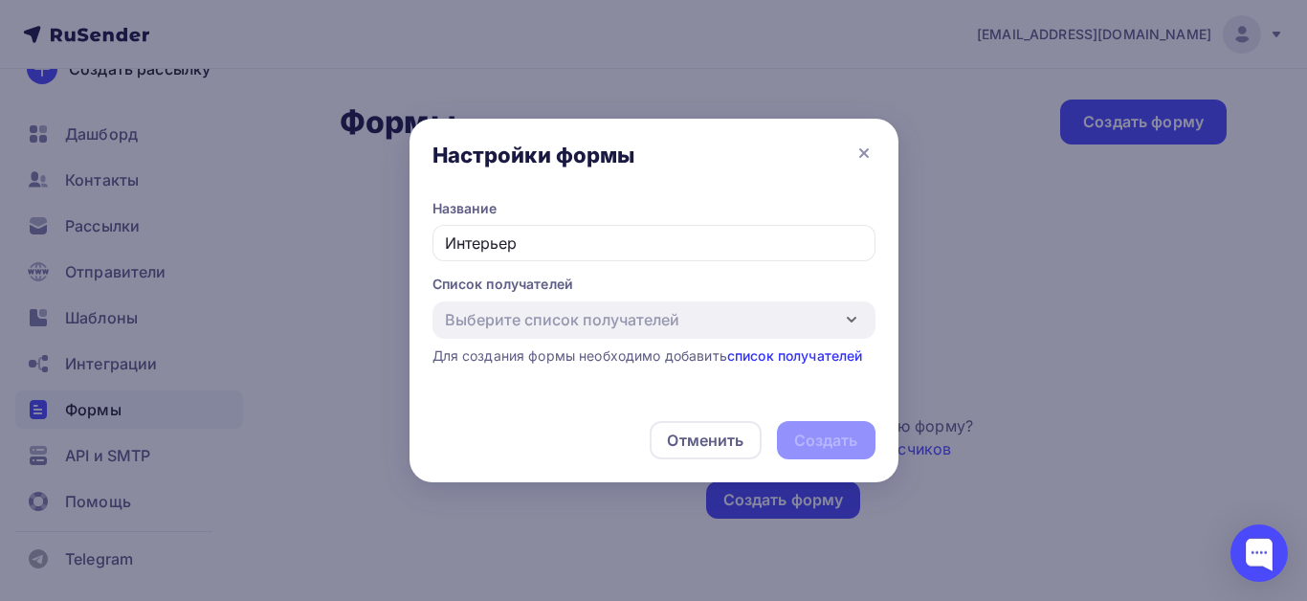
click at [799, 353] on link "список получателей" at bounding box center [795, 355] width 136 height 16
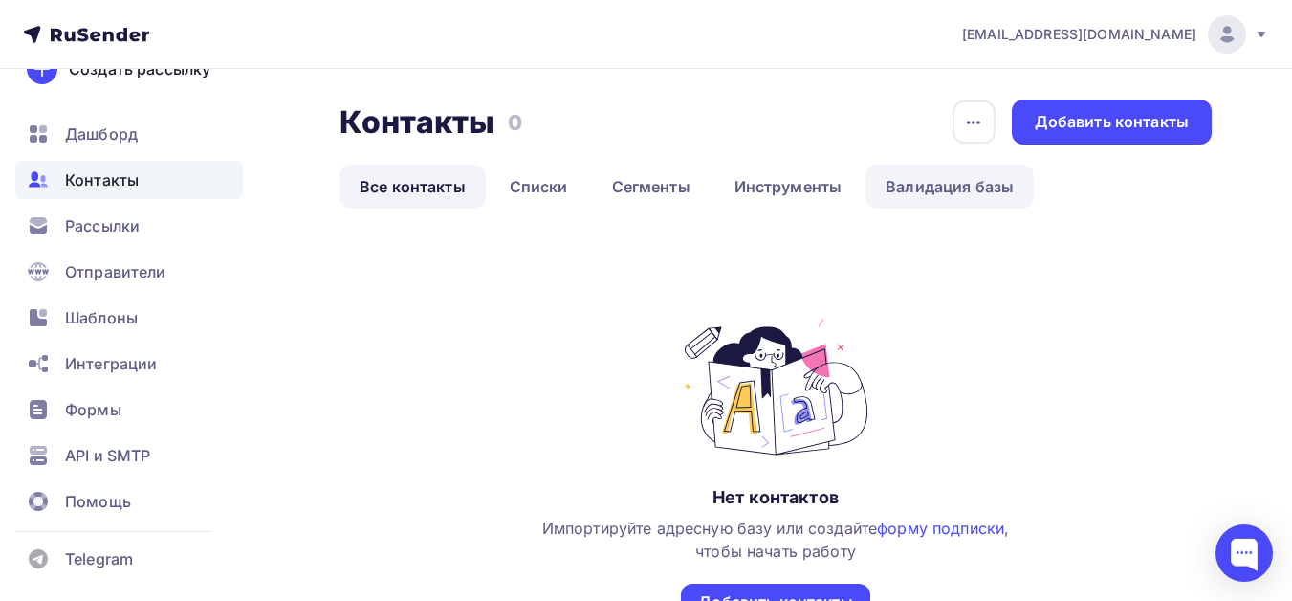
click at [988, 187] on link "Валидация базы" at bounding box center [950, 187] width 168 height 44
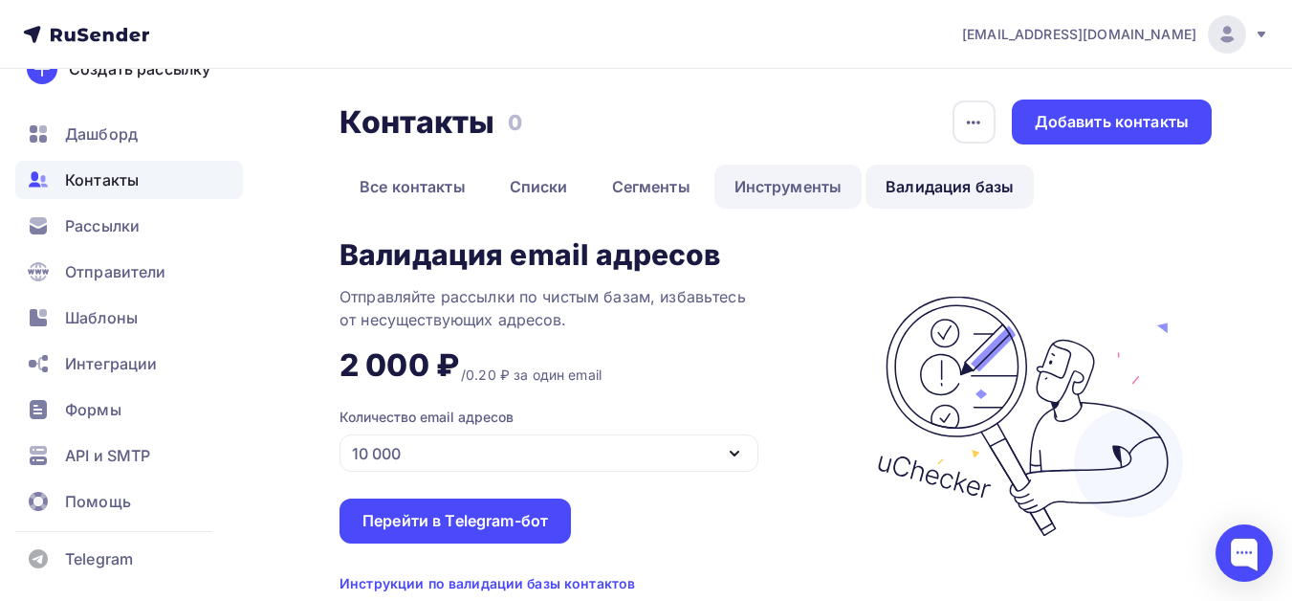
click at [806, 173] on link "Инструменты" at bounding box center [789, 187] width 148 height 44
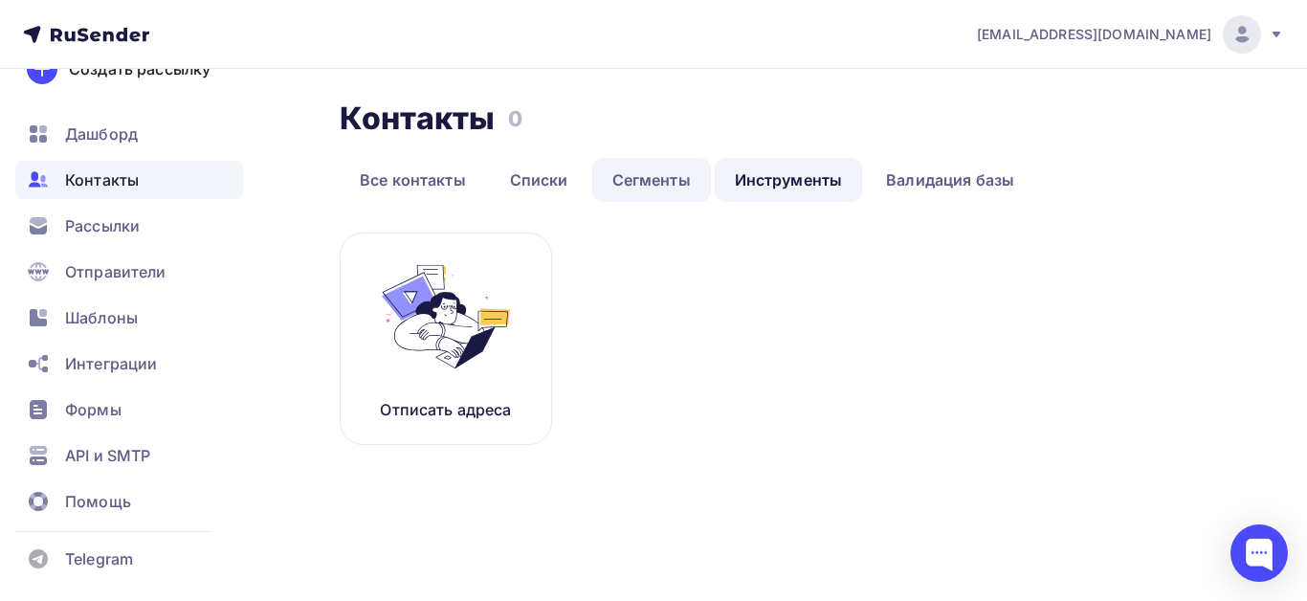
click at [673, 189] on link "Сегменты" at bounding box center [651, 180] width 119 height 44
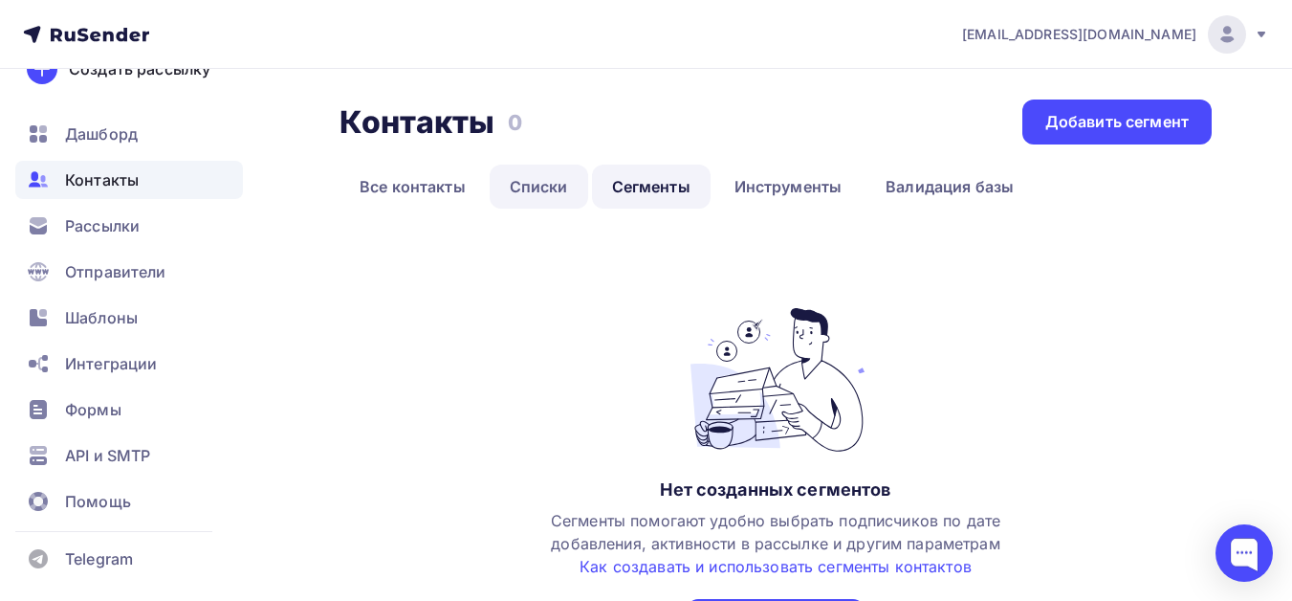
click at [551, 197] on link "Списки" at bounding box center [539, 187] width 99 height 44
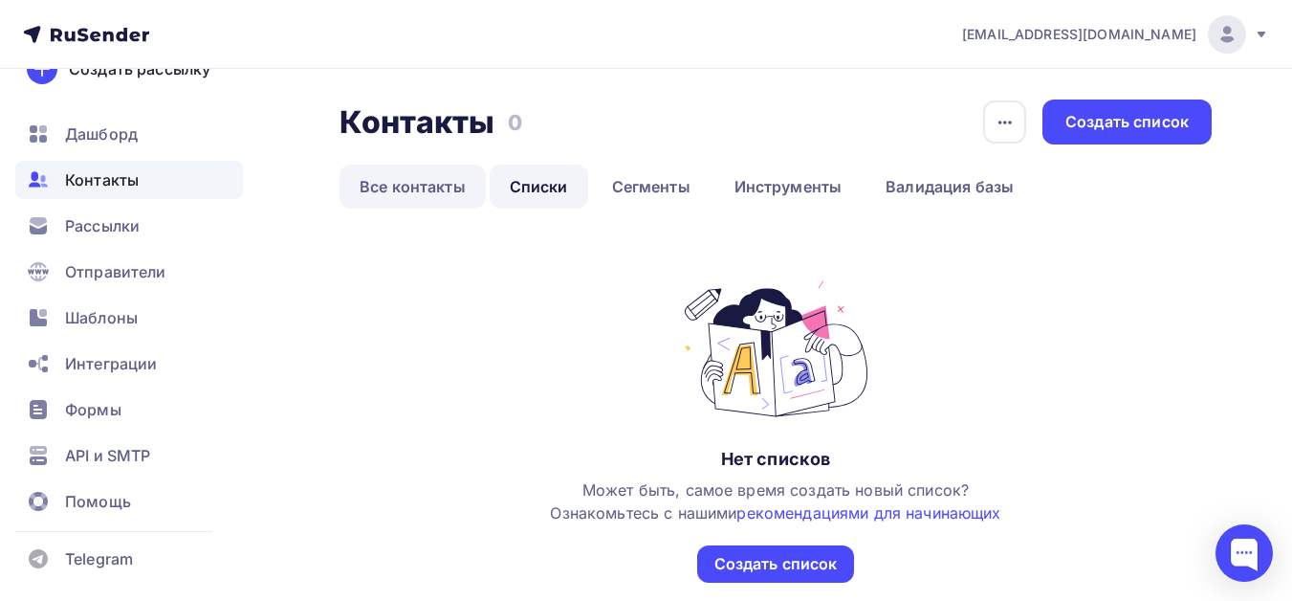
click at [443, 182] on link "Все контакты" at bounding box center [413, 187] width 146 height 44
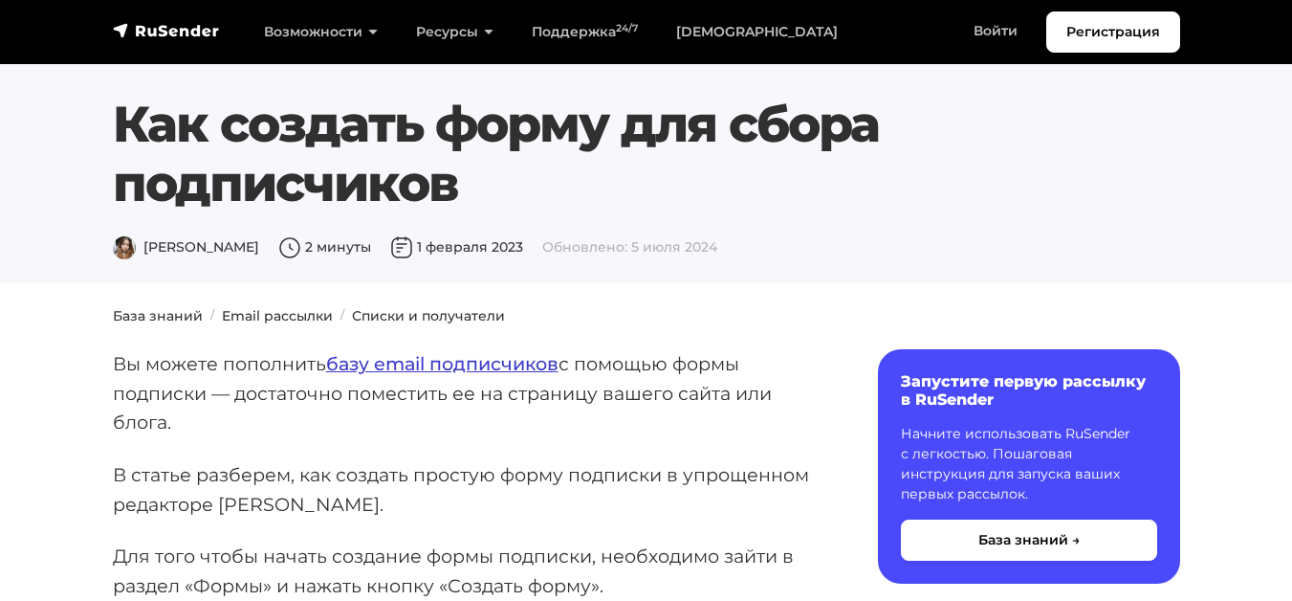
click at [513, 368] on link "базу email подписчиков" at bounding box center [442, 363] width 232 height 23
